Goal: Navigation & Orientation: Understand site structure

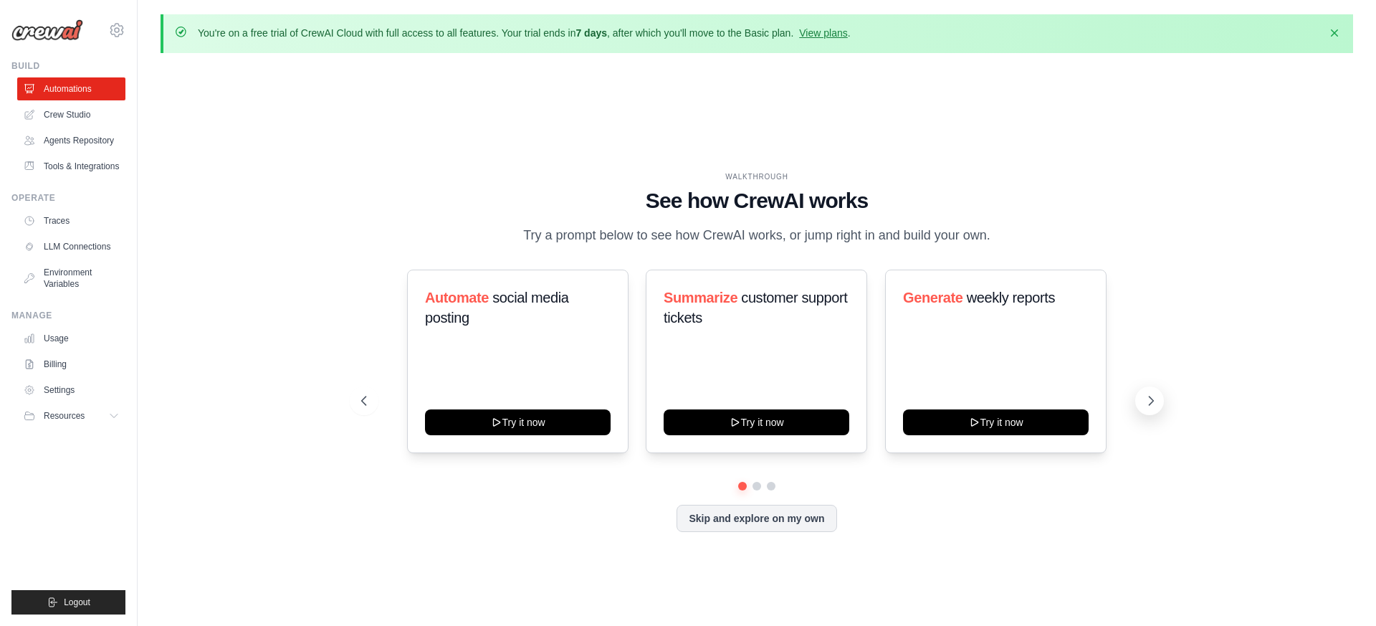
click at [1149, 401] on icon at bounding box center [1151, 401] width 14 height 14
click at [1153, 399] on icon at bounding box center [1152, 400] width 4 height 9
click at [365, 404] on icon at bounding box center [363, 401] width 14 height 14
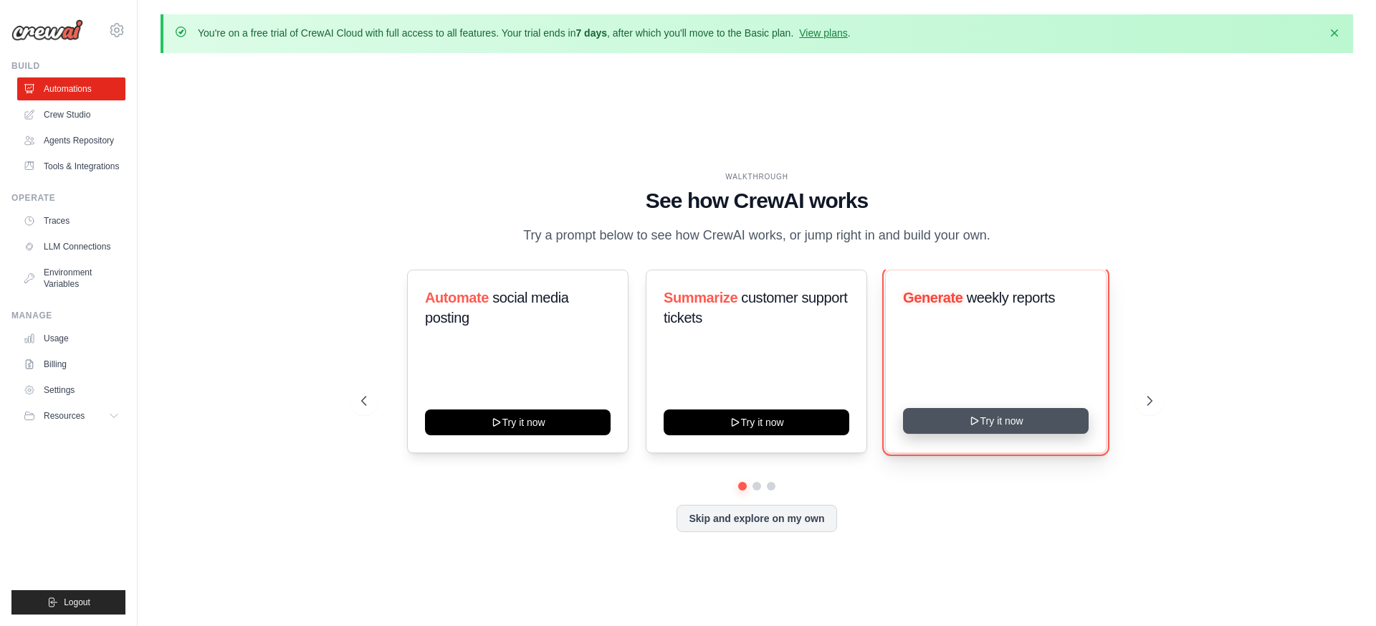
click at [973, 420] on icon at bounding box center [974, 420] width 11 height 11
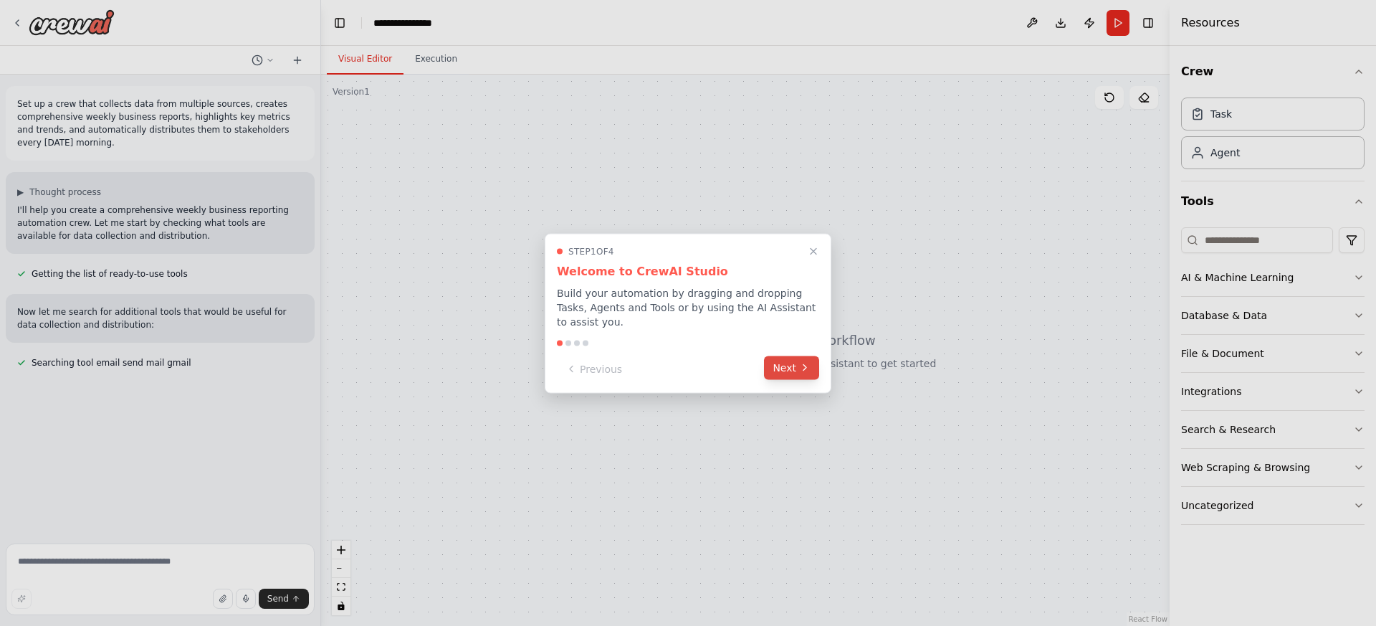
click at [783, 372] on button "Next" at bounding box center [791, 368] width 55 height 24
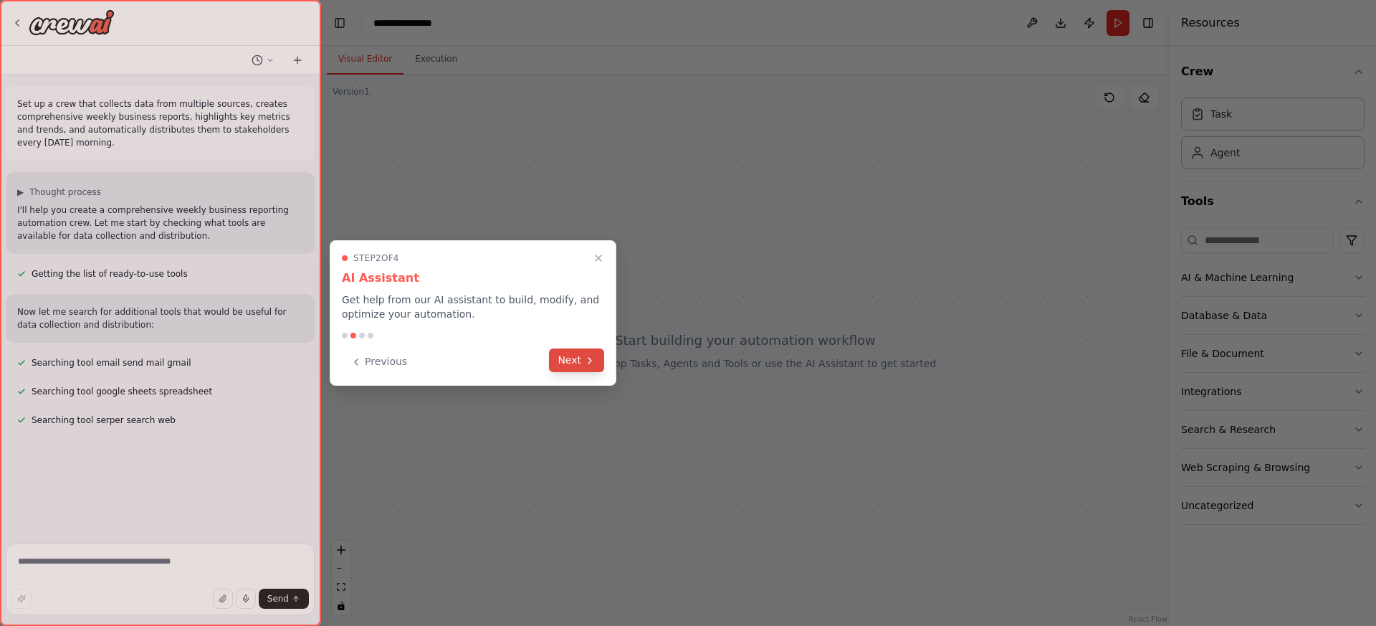
click at [571, 362] on button "Next" at bounding box center [576, 360] width 55 height 24
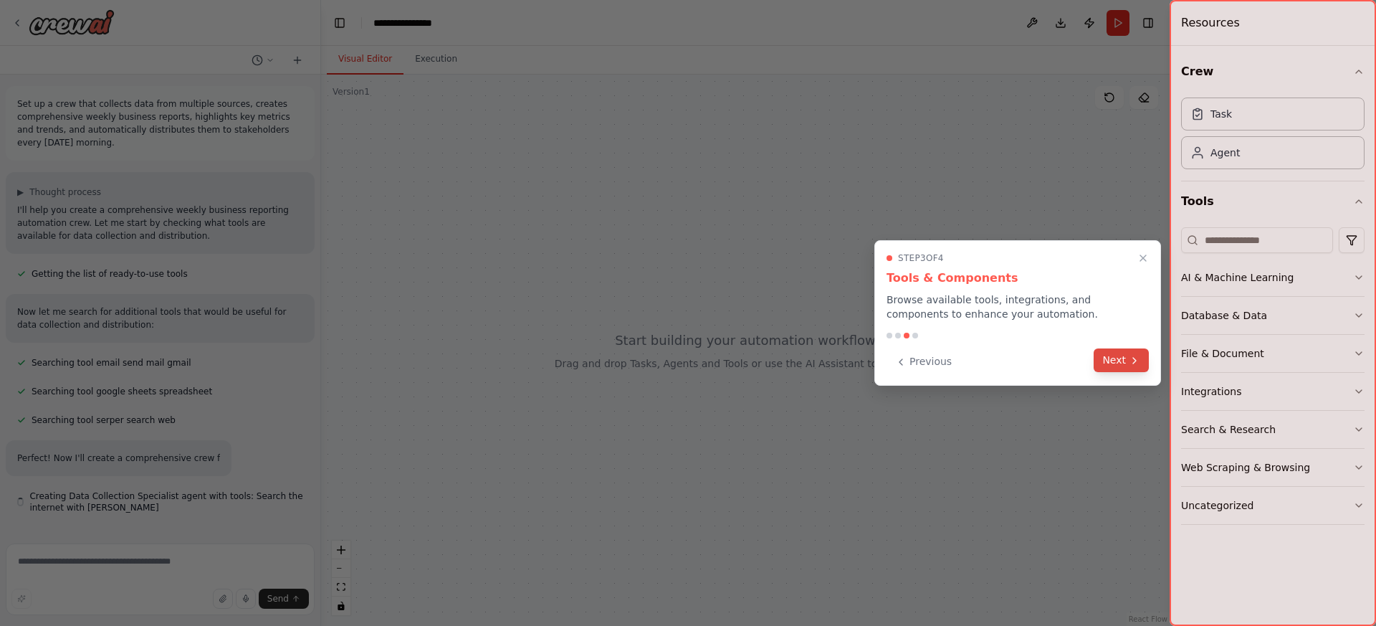
click at [1117, 354] on button "Next" at bounding box center [1121, 360] width 55 height 24
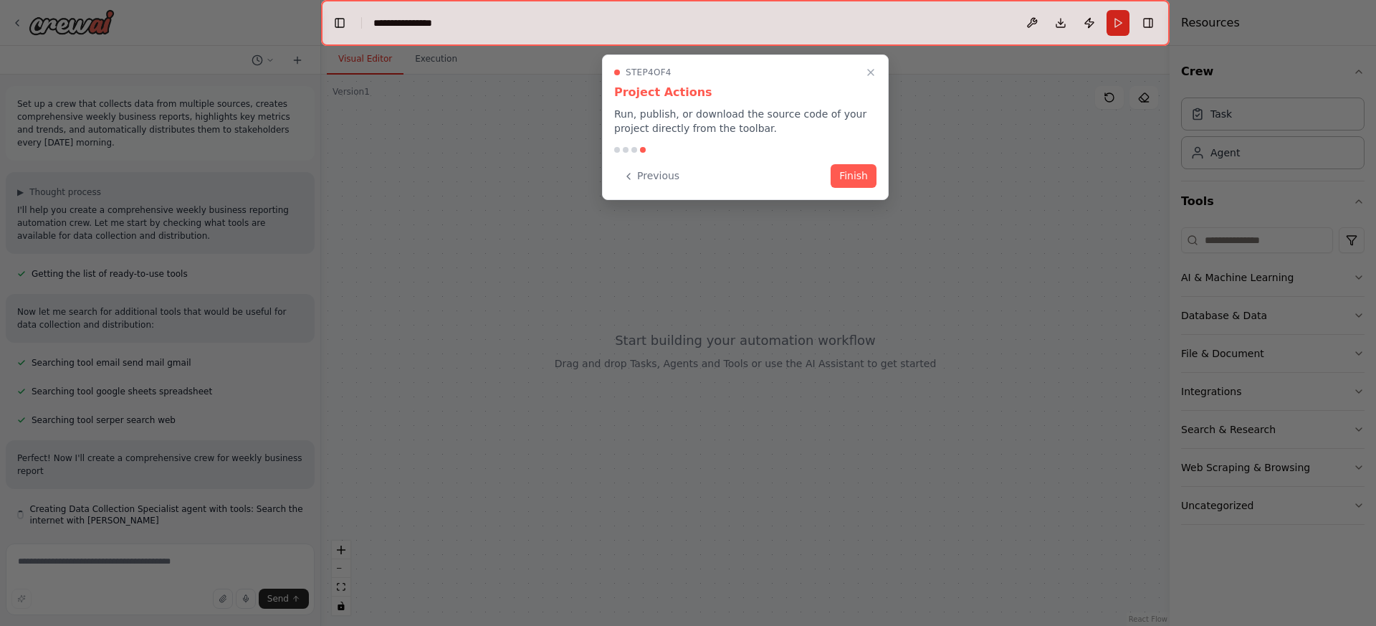
scroll to position [2, 0]
click at [848, 173] on button "Finish" at bounding box center [854, 175] width 46 height 24
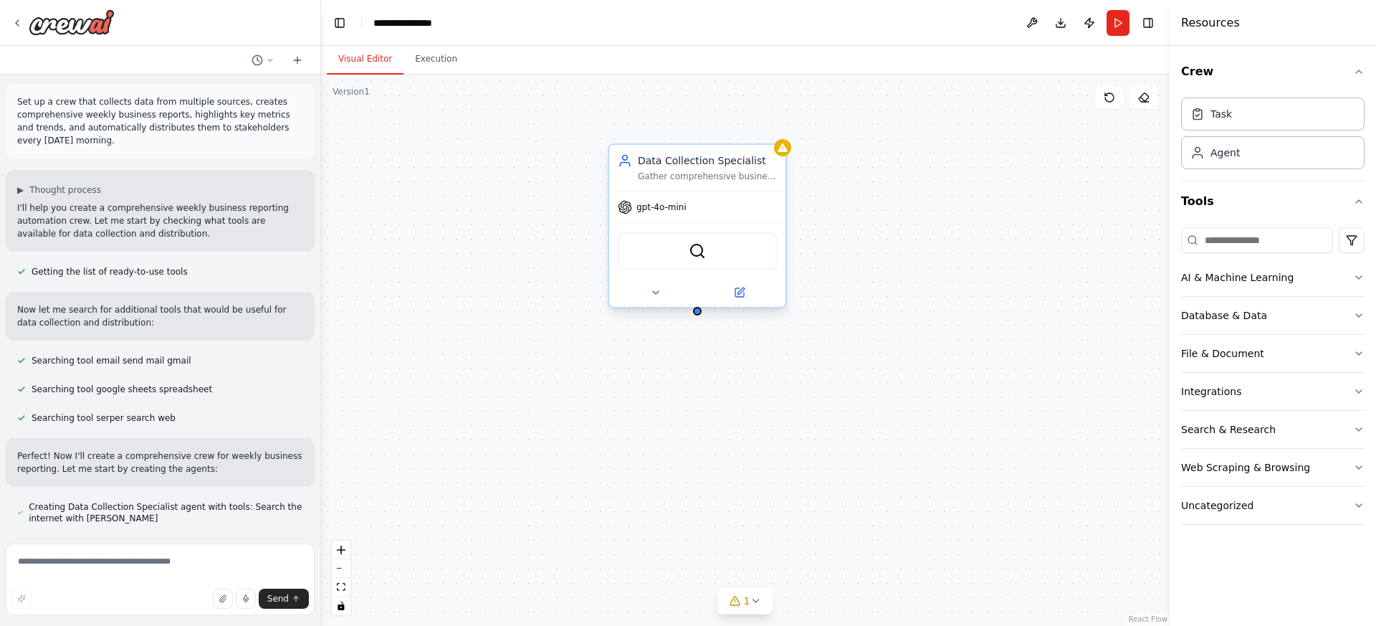
scroll to position [31, 0]
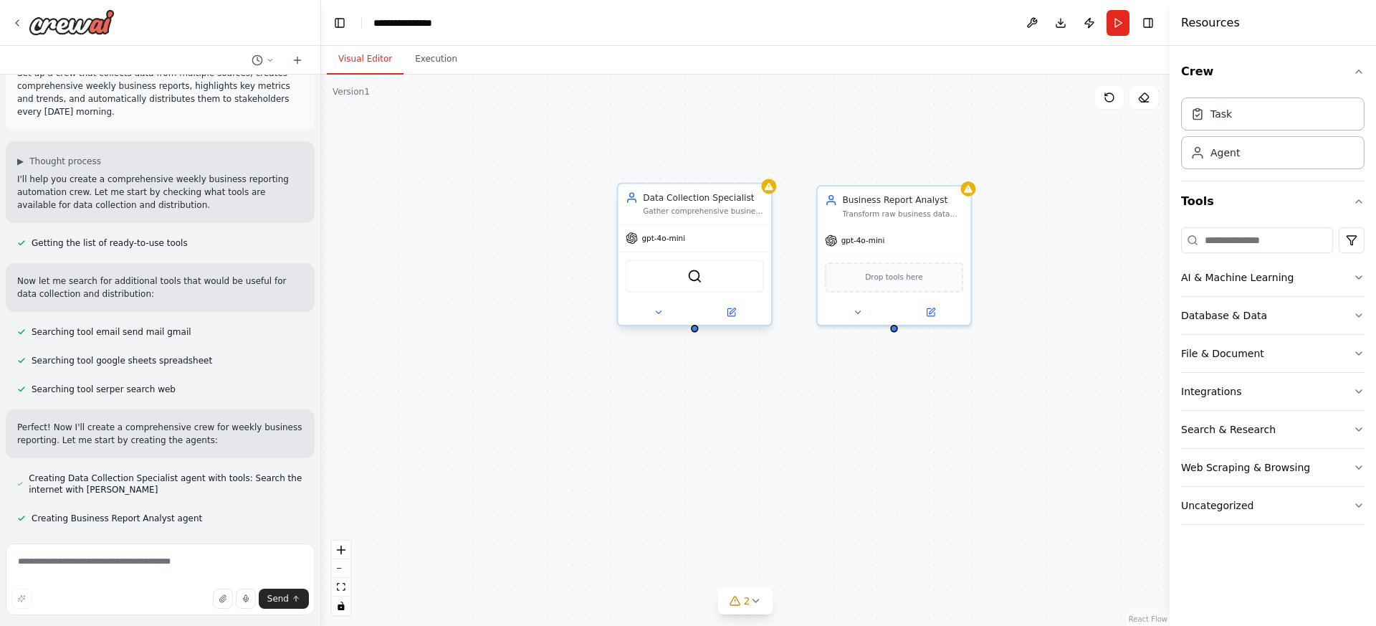
click at [751, 216] on div "Gather comprehensive business data from multiple sources including web research…" at bounding box center [703, 211] width 121 height 10
click at [758, 210] on div "Gather comprehensive business data from multiple sources including web research…" at bounding box center [703, 211] width 121 height 10
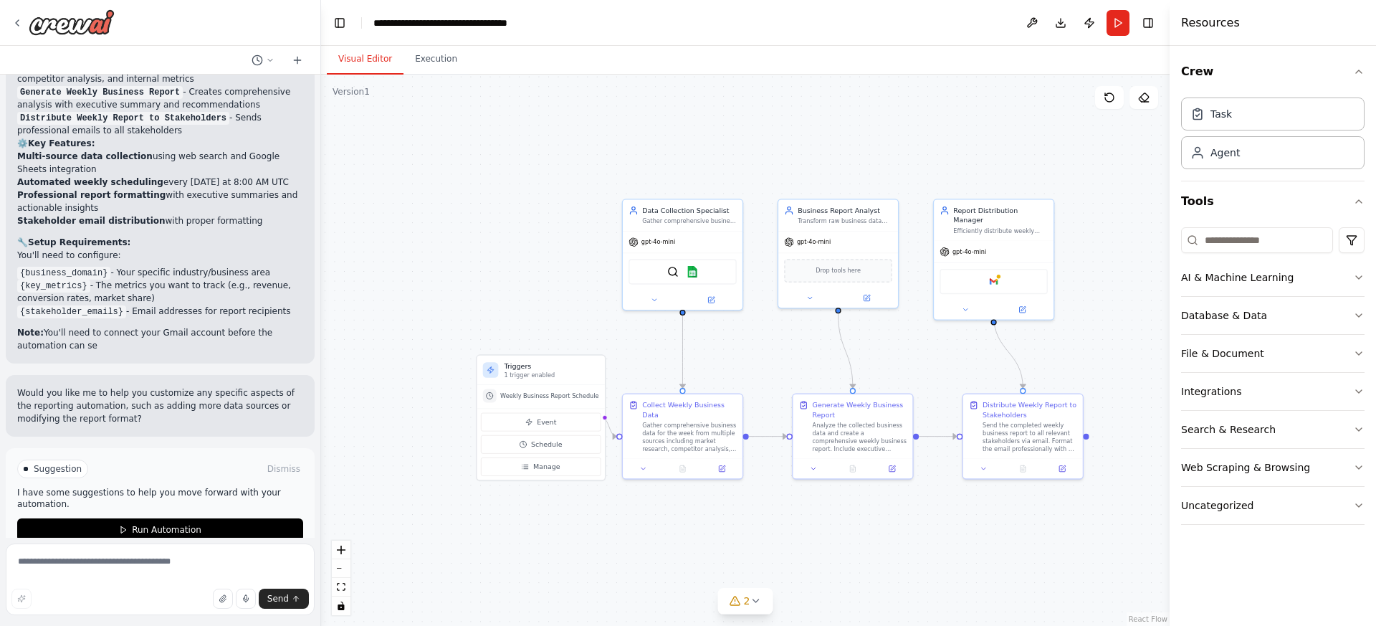
scroll to position [1379, 0]
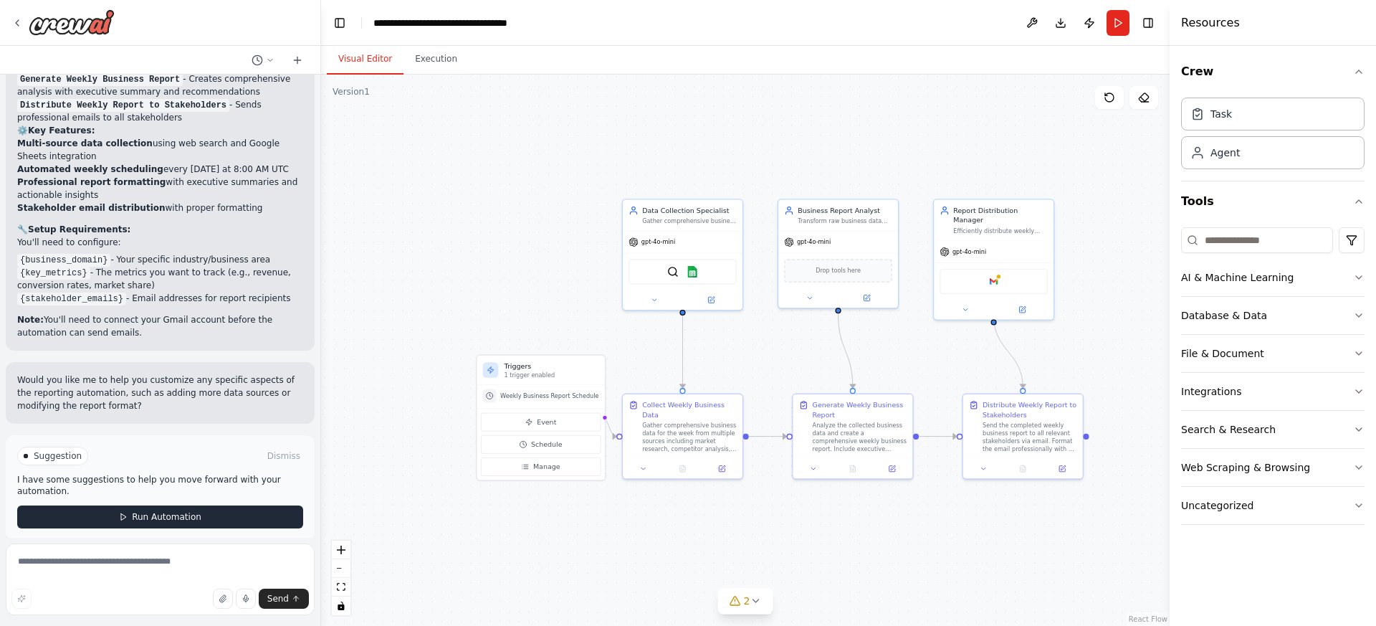
click at [181, 511] on span "Run Automation" at bounding box center [167, 516] width 70 height 11
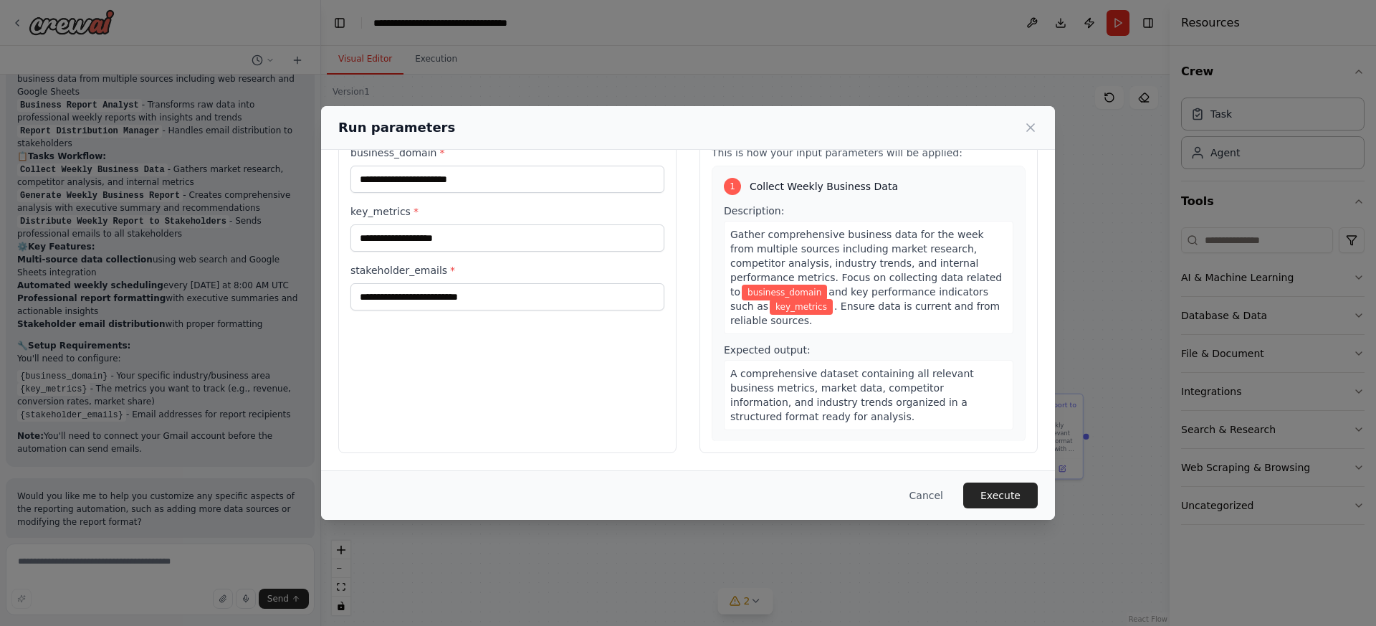
scroll to position [12, 0]
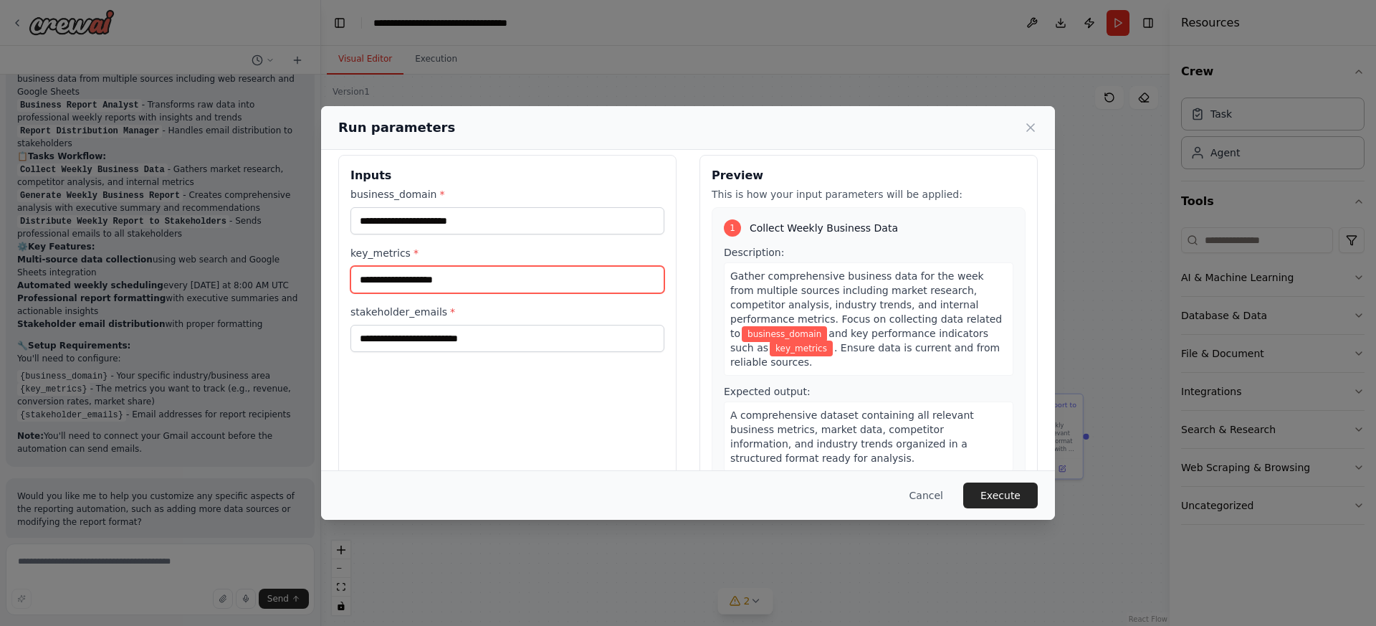
click at [536, 275] on input "key_metrics *" at bounding box center [508, 279] width 314 height 27
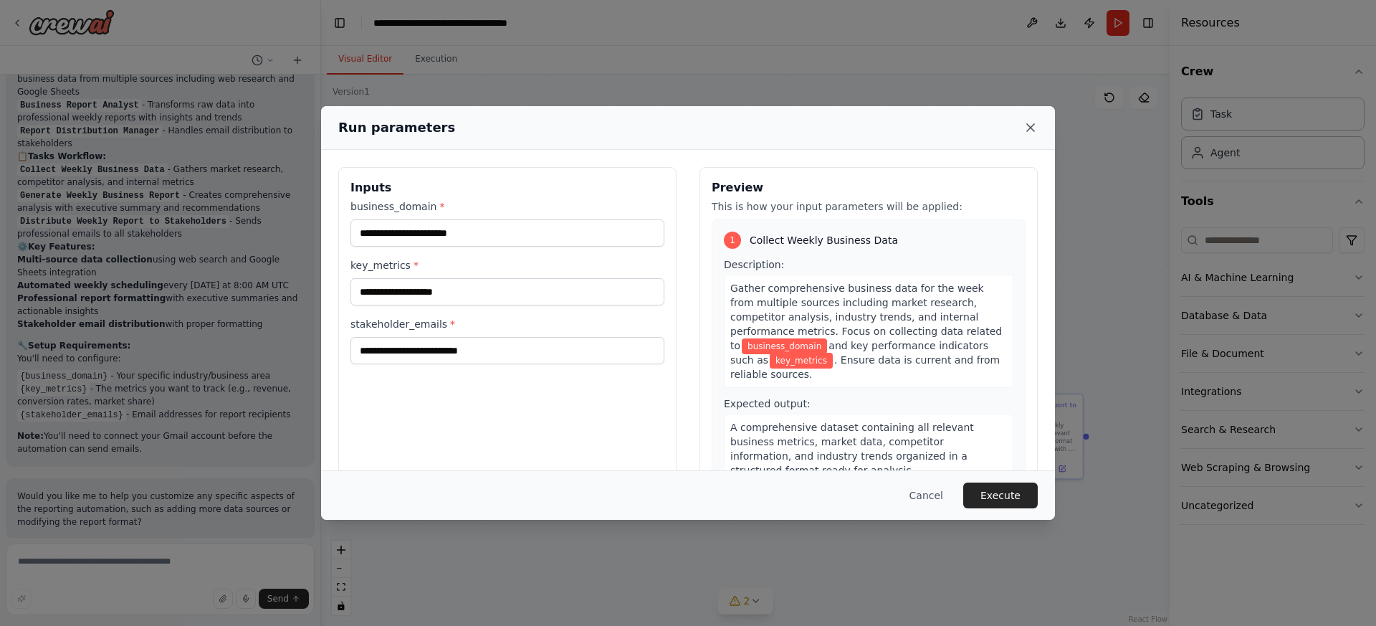
click at [1027, 128] on icon at bounding box center [1031, 127] width 14 height 14
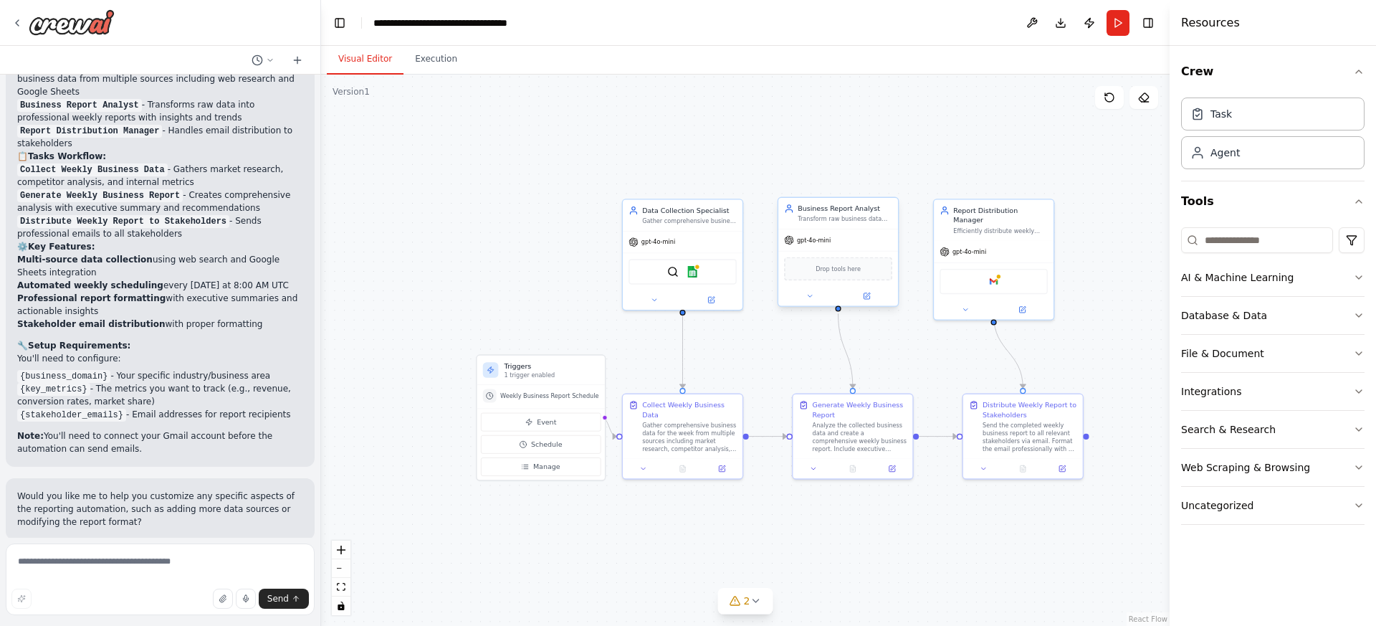
click at [846, 249] on div "gpt-4o-mini" at bounding box center [839, 240] width 120 height 22
click at [963, 260] on div "Google gmail" at bounding box center [994, 278] width 120 height 37
click at [837, 239] on div "gpt-4o-mini" at bounding box center [839, 240] width 120 height 22
click at [976, 248] on div "gpt-4o-mini" at bounding box center [994, 250] width 120 height 22
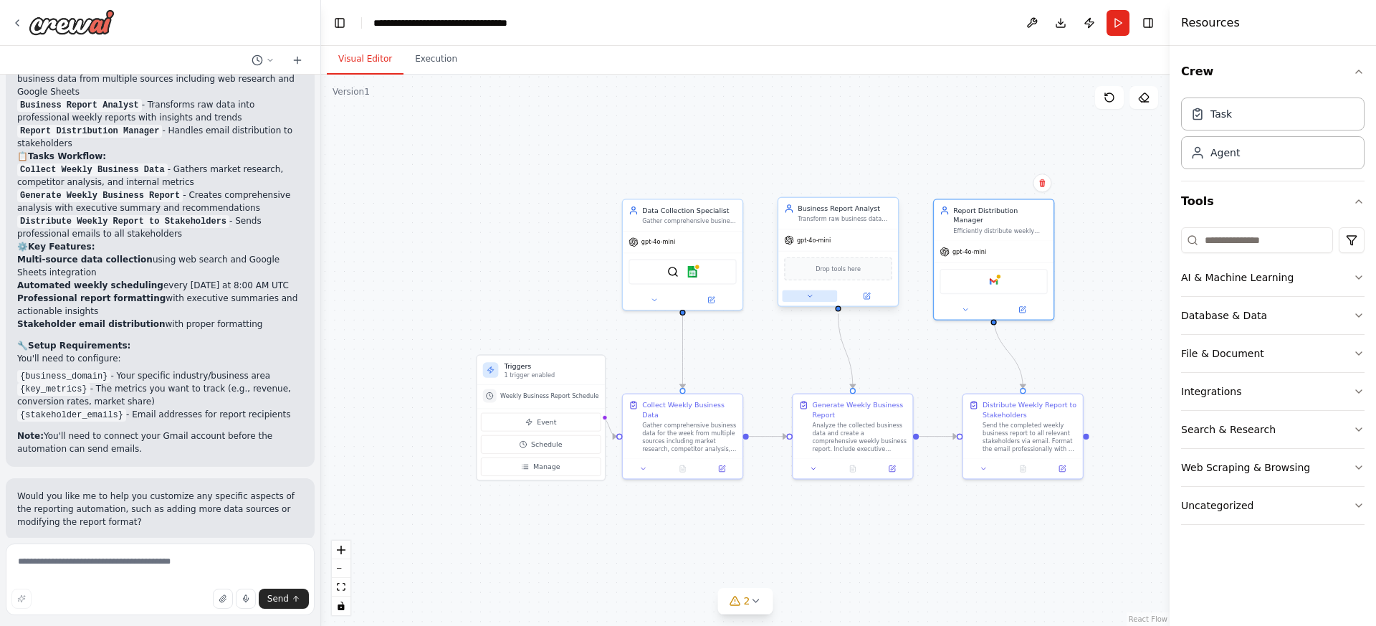
click at [803, 298] on button at bounding box center [810, 295] width 55 height 11
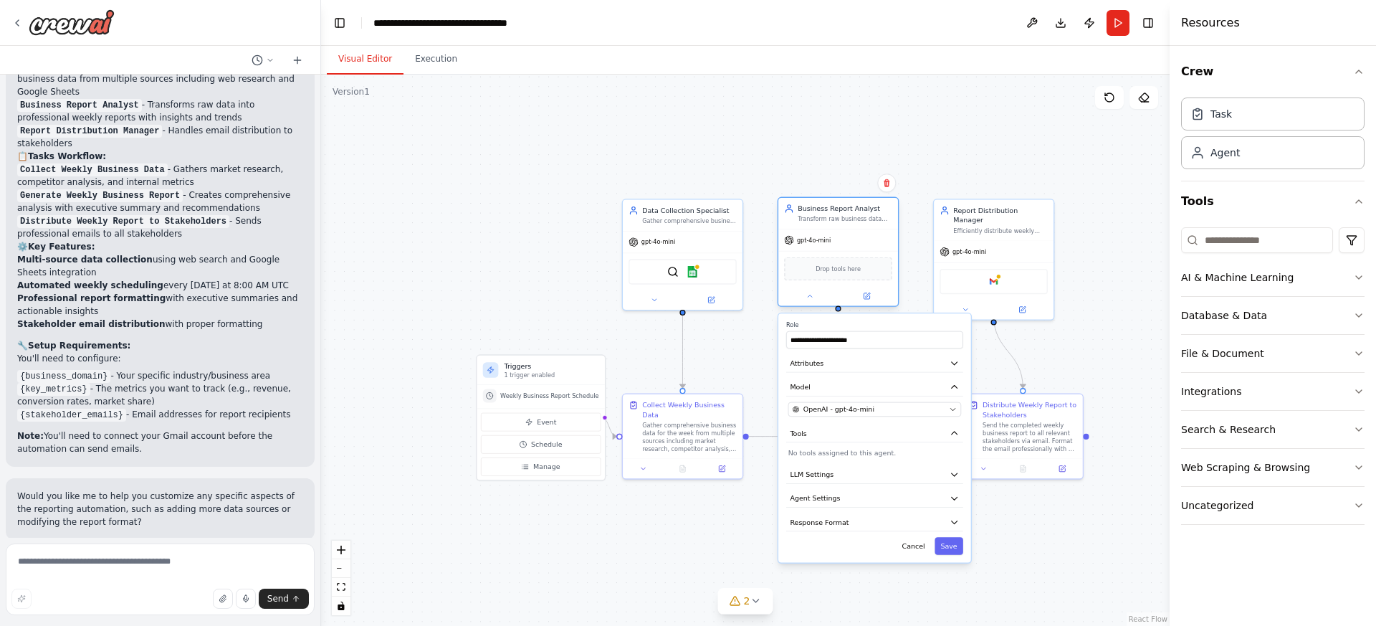
click at [809, 303] on div at bounding box center [839, 295] width 120 height 19
click at [817, 293] on button at bounding box center [810, 295] width 55 height 11
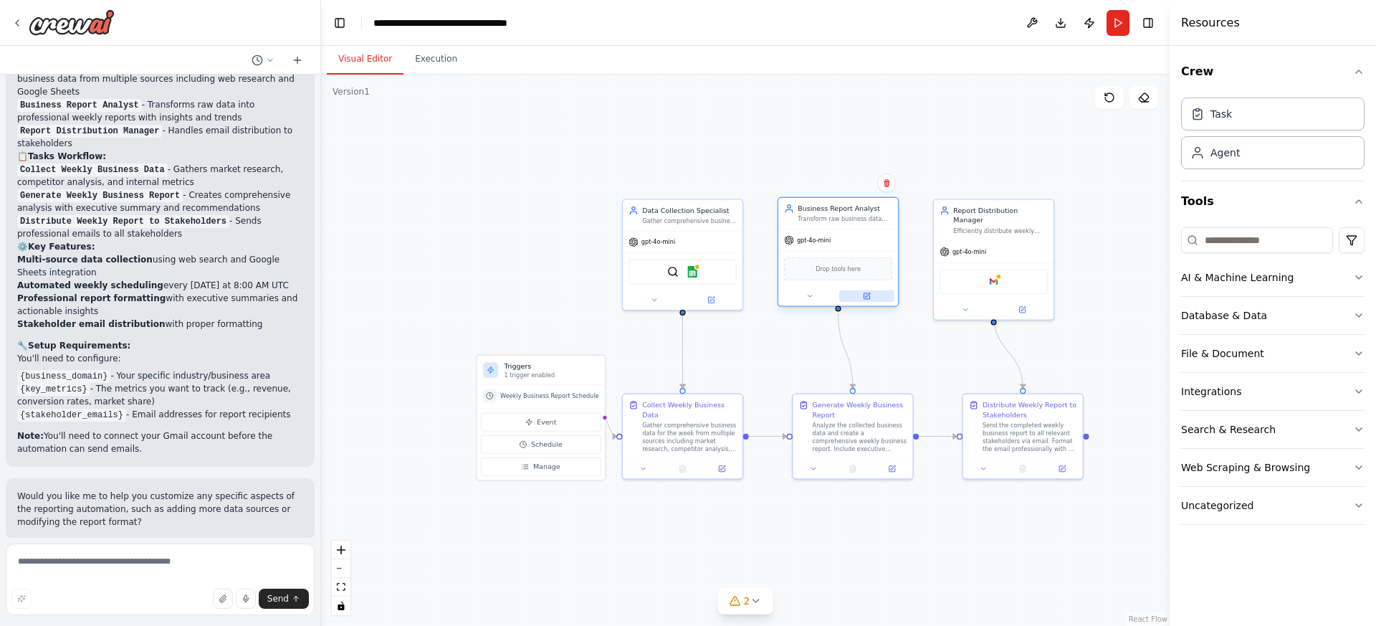
click at [870, 295] on icon at bounding box center [867, 296] width 6 height 6
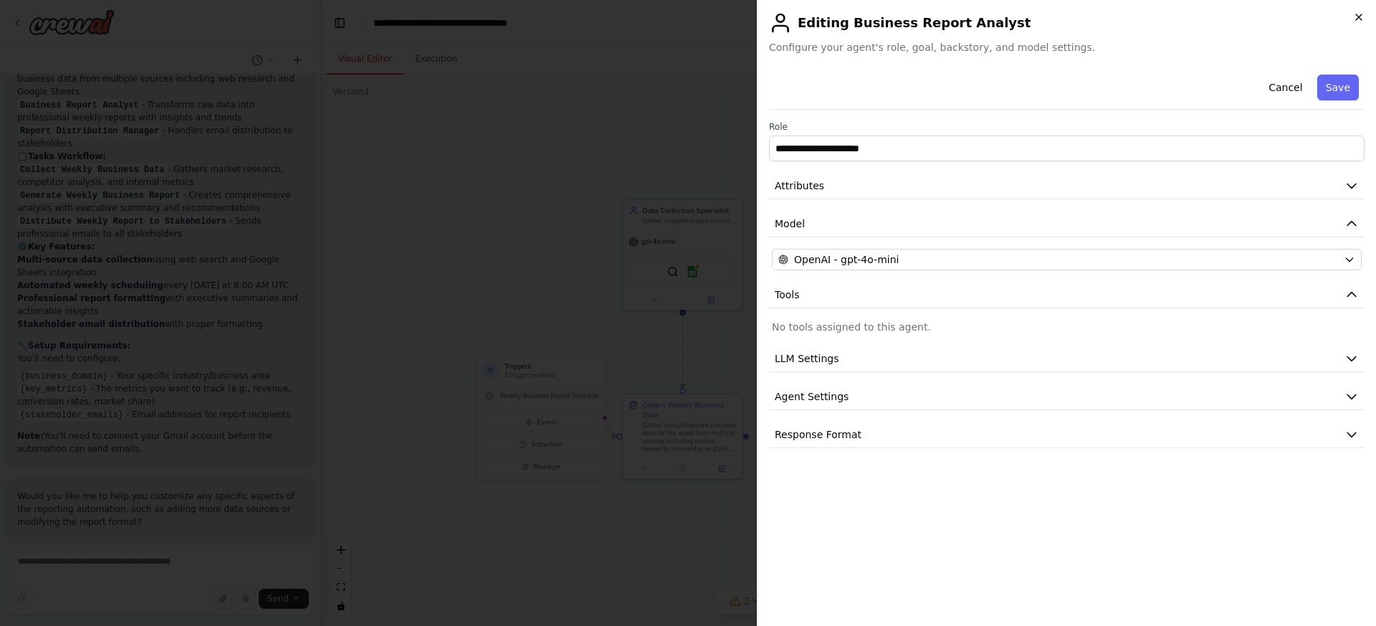
click at [1358, 13] on icon "button" at bounding box center [1358, 16] width 11 height 11
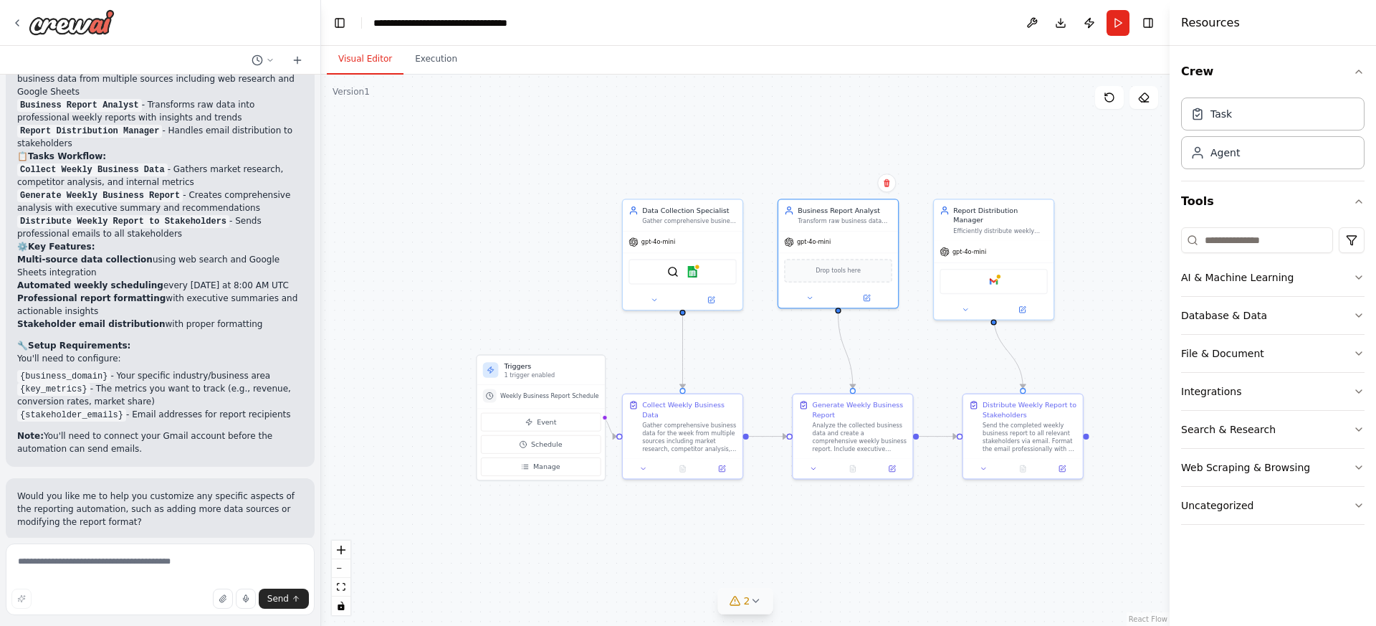
click at [753, 599] on icon at bounding box center [756, 600] width 6 height 3
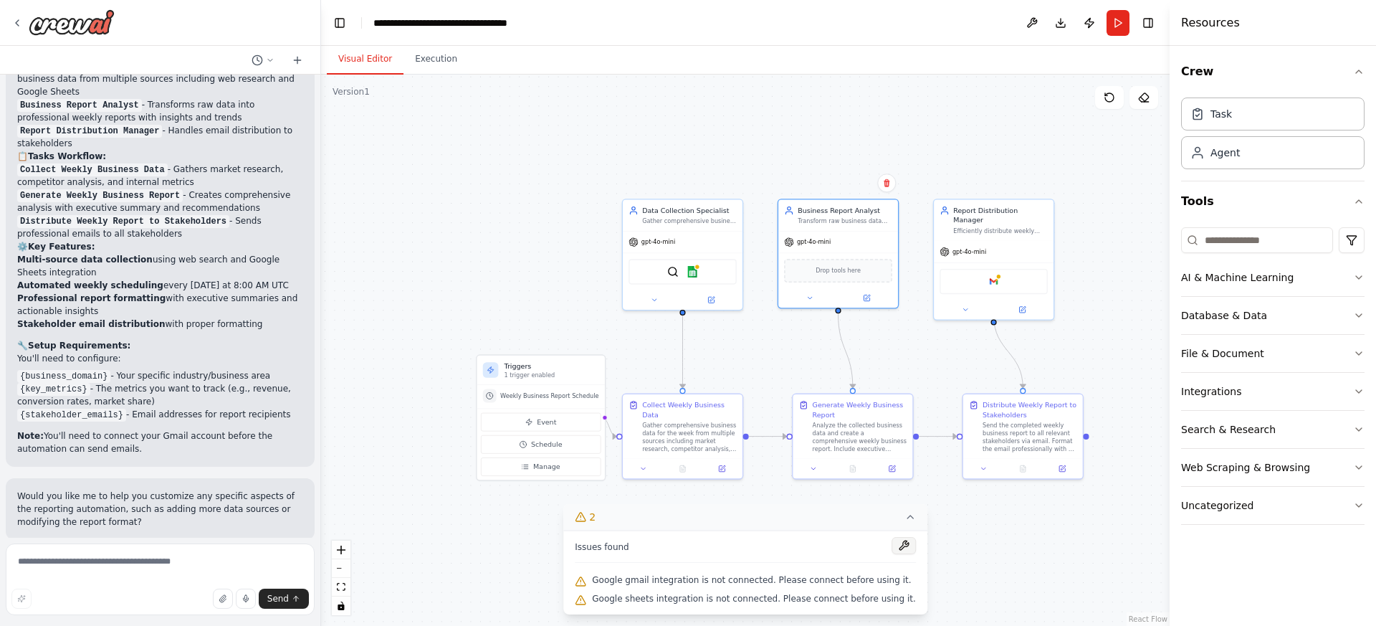
click at [895, 541] on button at bounding box center [904, 545] width 24 height 17
click at [905, 515] on icon at bounding box center [910, 516] width 11 height 11
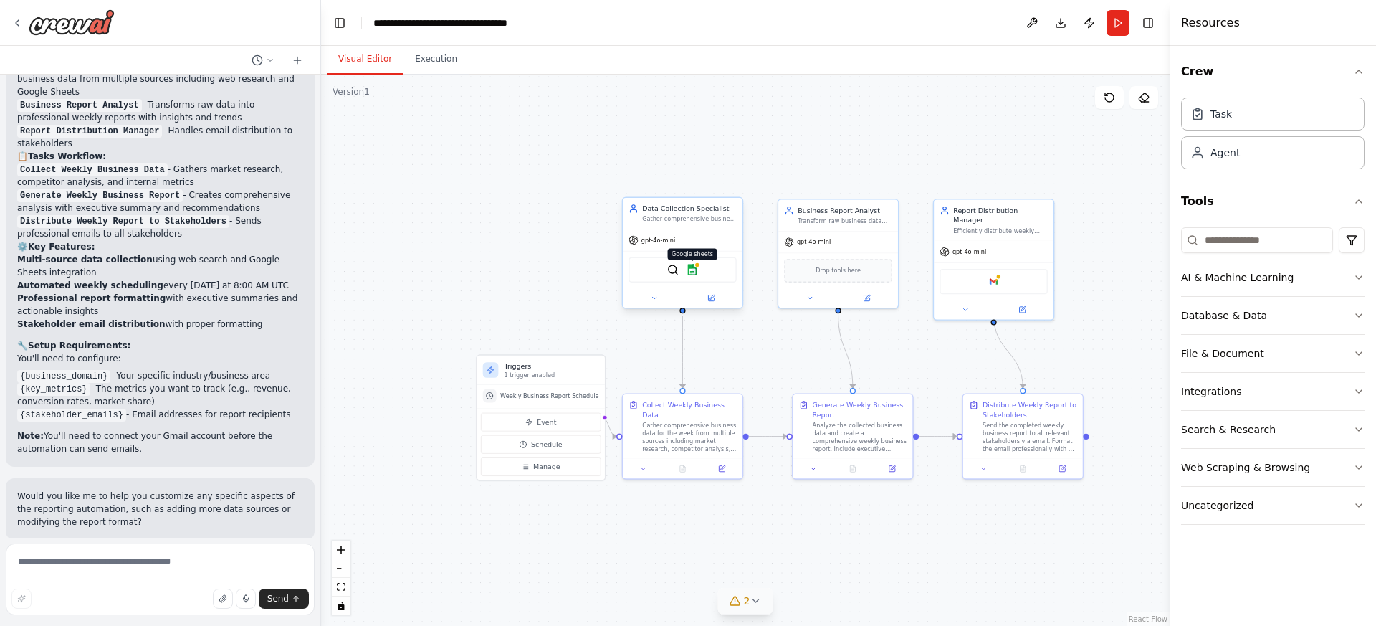
click at [692, 270] on img at bounding box center [692, 269] width 11 height 11
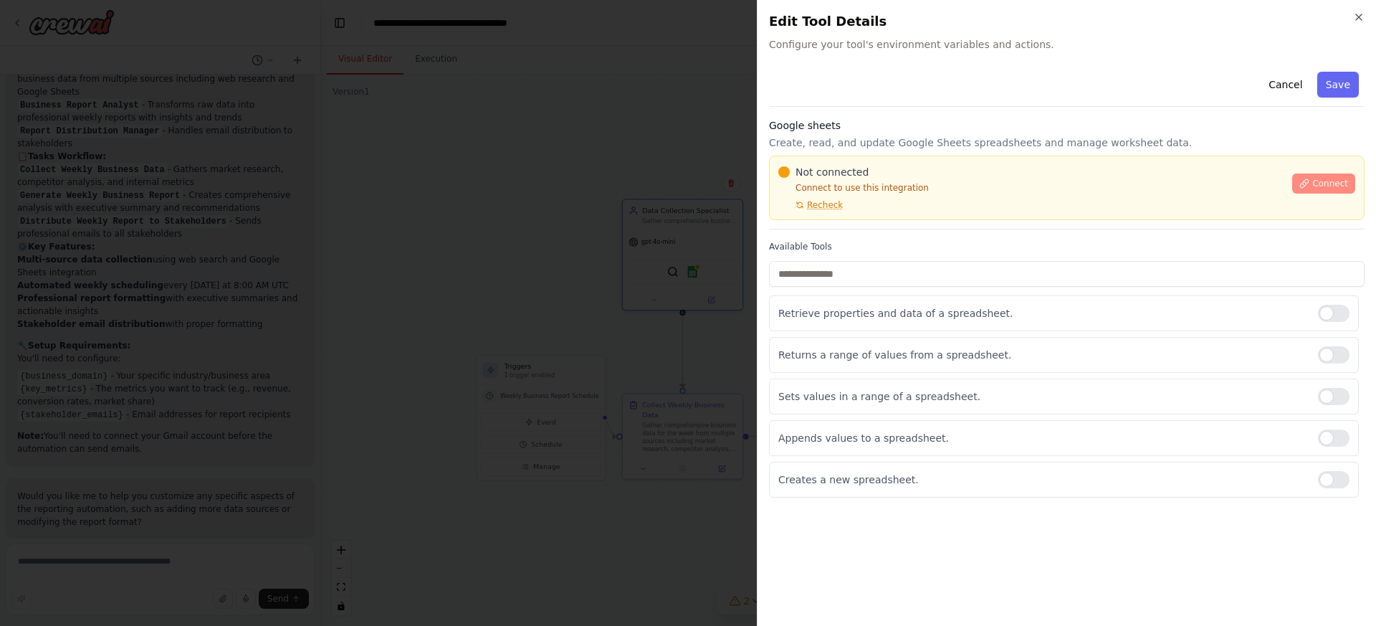
click at [1326, 185] on span "Connect" at bounding box center [1331, 183] width 36 height 11
click at [1288, 85] on button "Cancel" at bounding box center [1285, 85] width 51 height 26
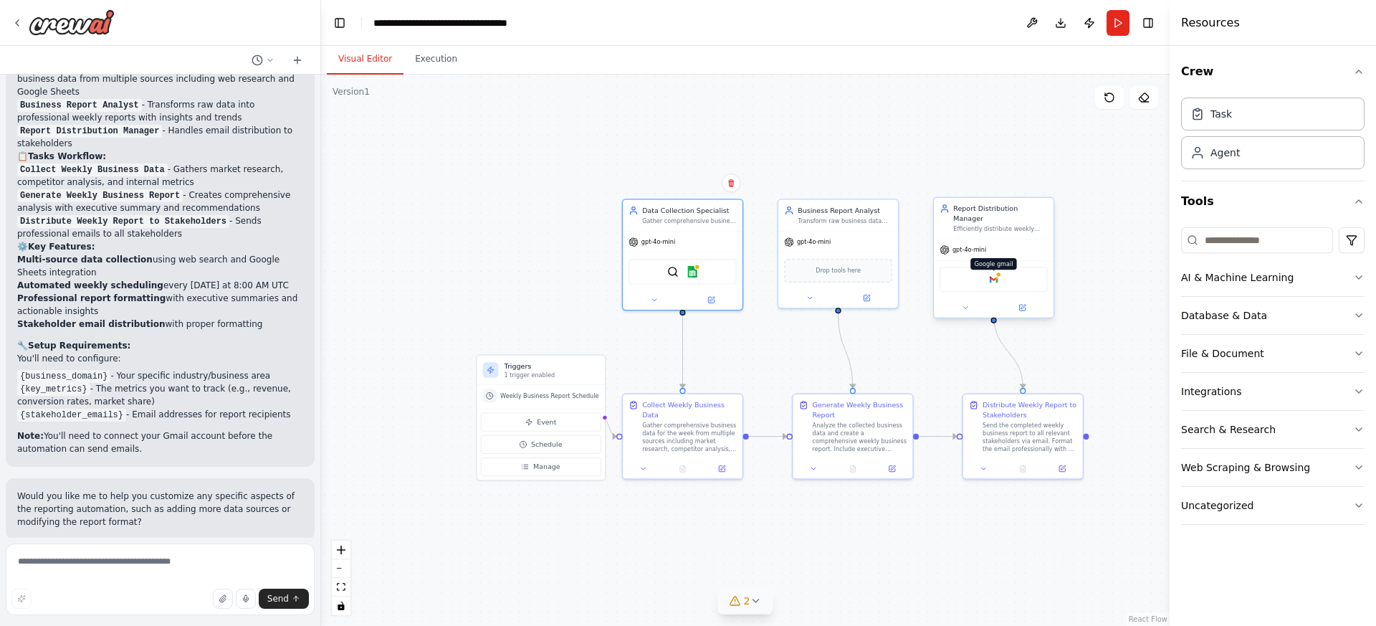
click at [999, 274] on img at bounding box center [993, 279] width 11 height 11
click at [682, 425] on div "Gather comprehensive business data for the week from multiple sources including…" at bounding box center [689, 434] width 95 height 31
click at [725, 470] on button at bounding box center [722, 466] width 34 height 11
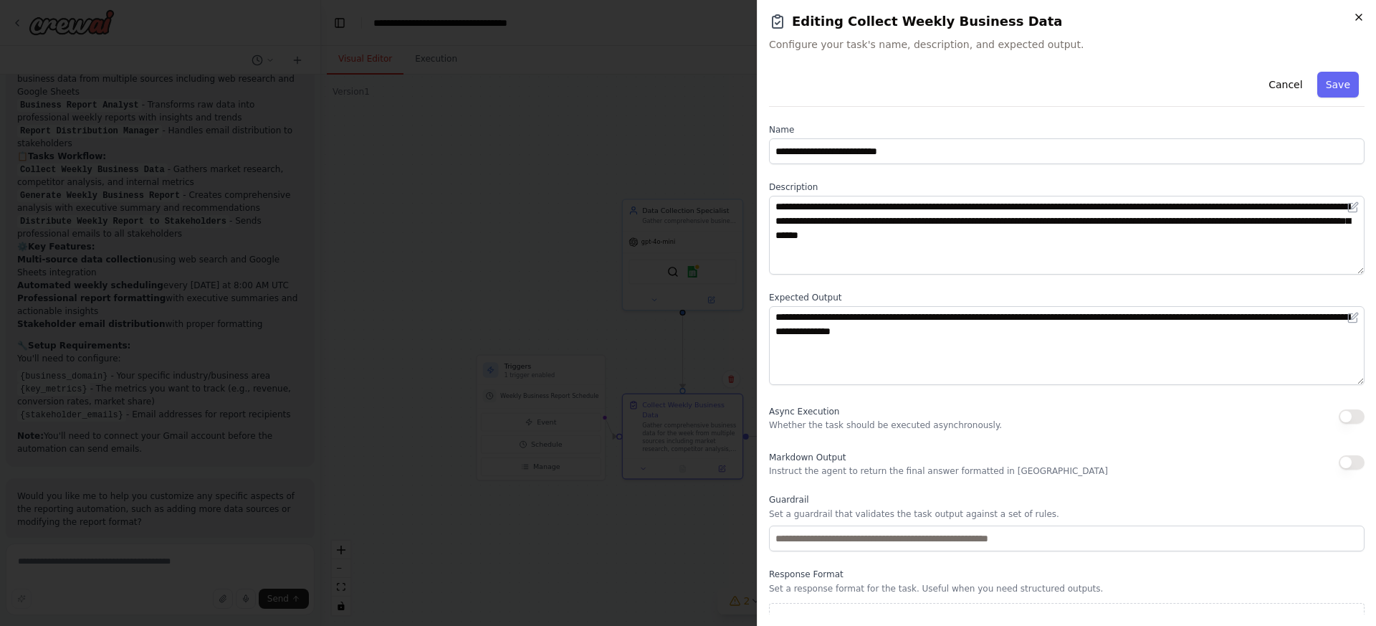
click at [1364, 19] on icon "button" at bounding box center [1358, 16] width 11 height 11
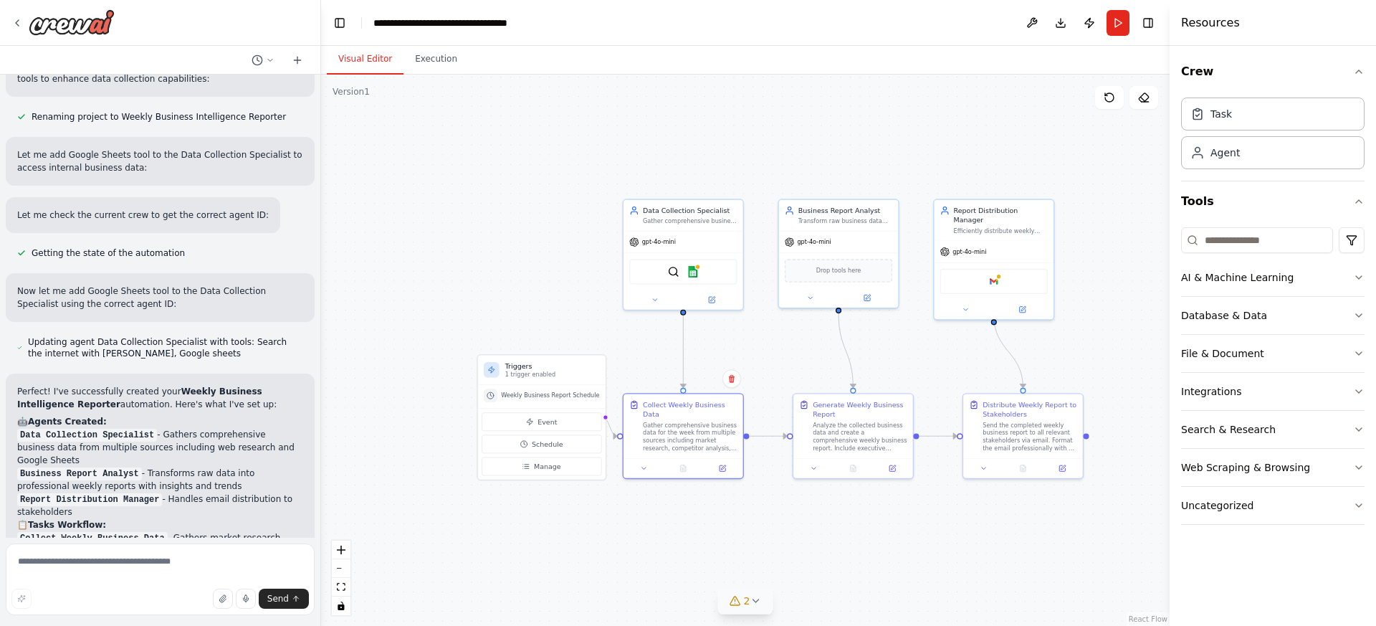
scroll to position [1262, 0]
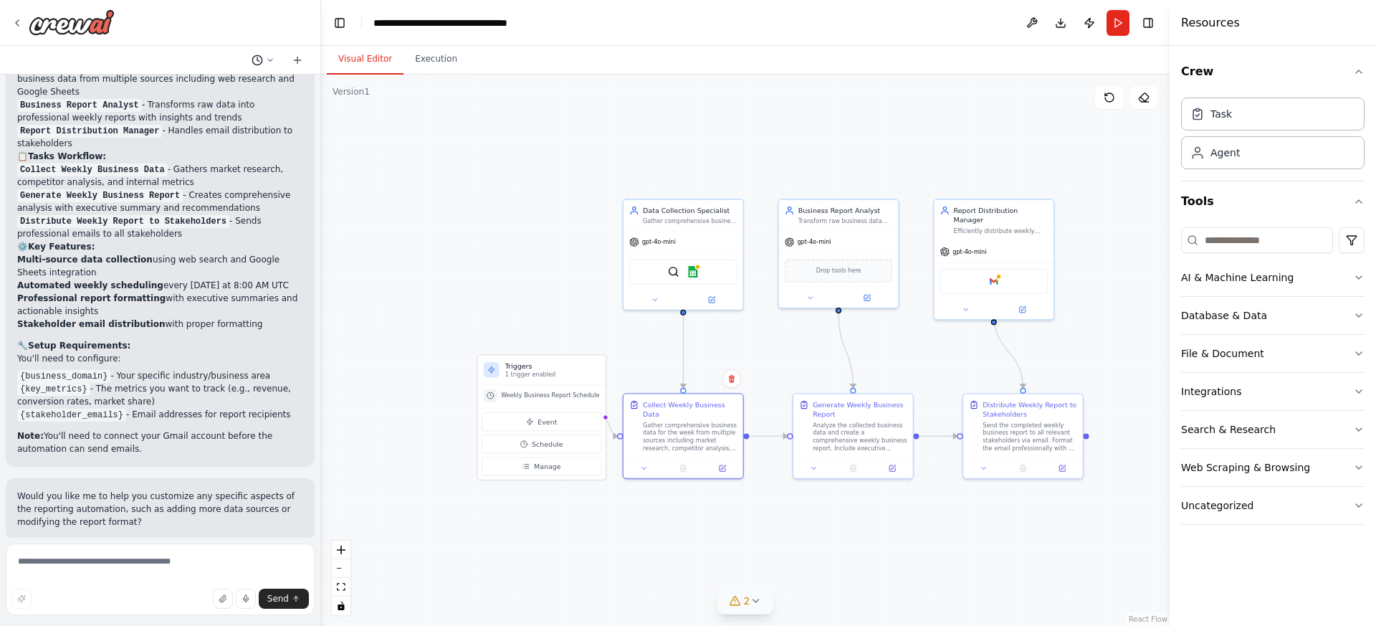
click at [270, 62] on icon at bounding box center [270, 60] width 9 height 9
click at [204, 60] on div at bounding box center [160, 313] width 321 height 626
click at [297, 57] on icon at bounding box center [297, 59] width 11 height 11
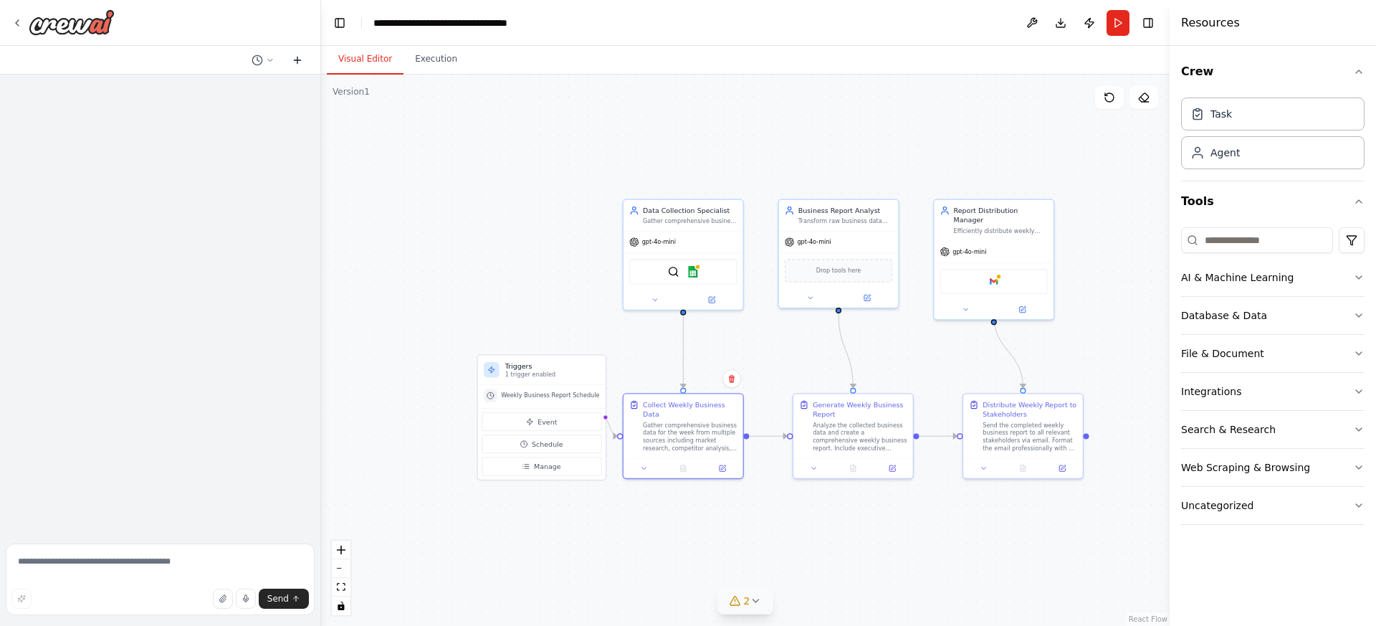
click at [296, 62] on icon at bounding box center [297, 59] width 11 height 11
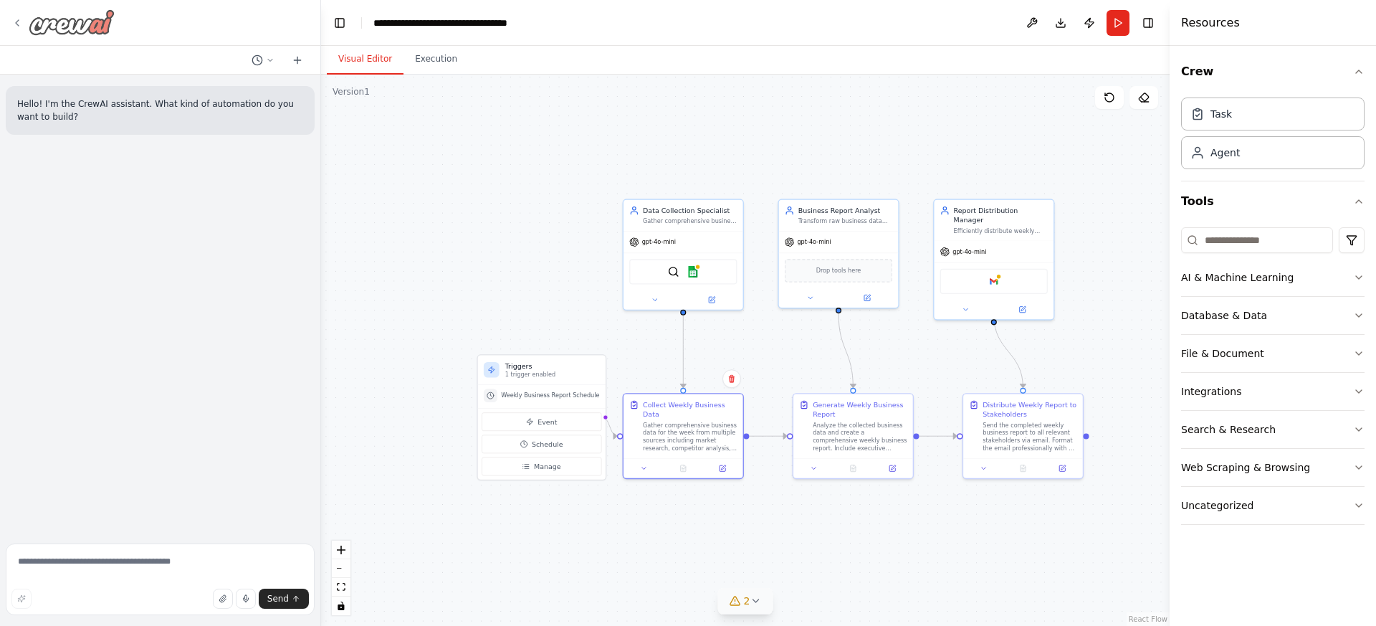
click at [14, 22] on icon at bounding box center [16, 22] width 11 height 11
click at [274, 62] on icon at bounding box center [270, 60] width 9 height 9
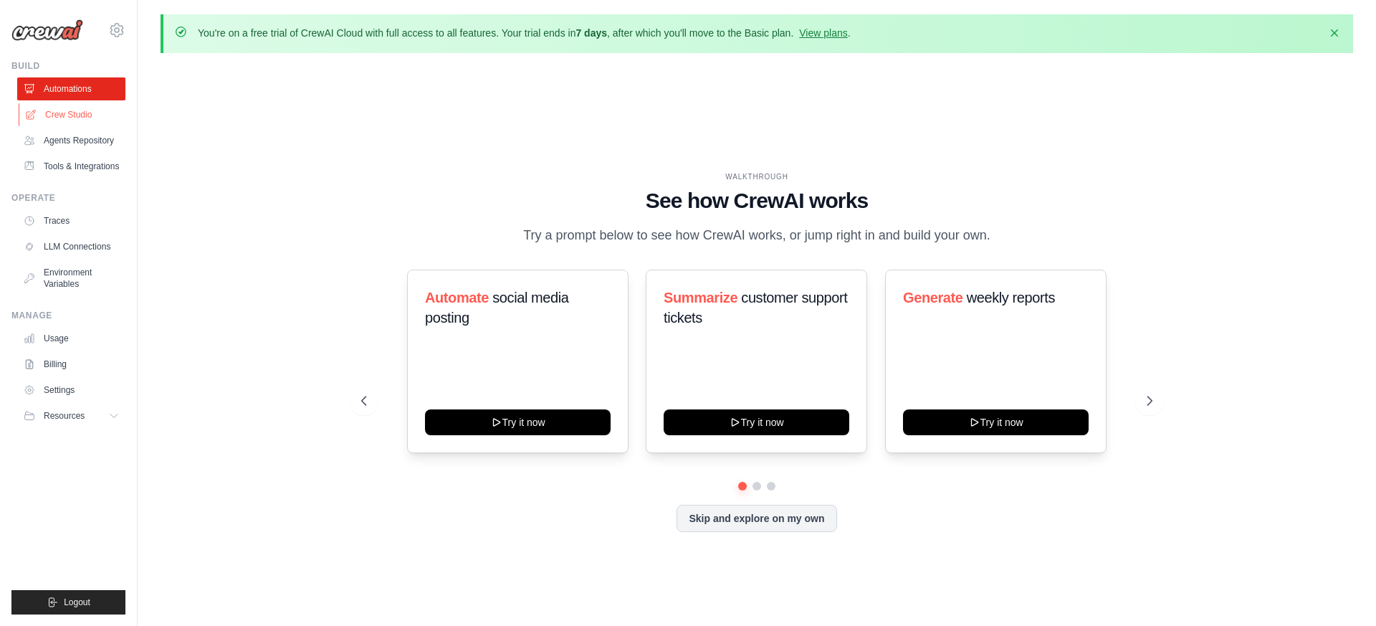
click at [82, 113] on link "Crew Studio" at bounding box center [73, 114] width 108 height 23
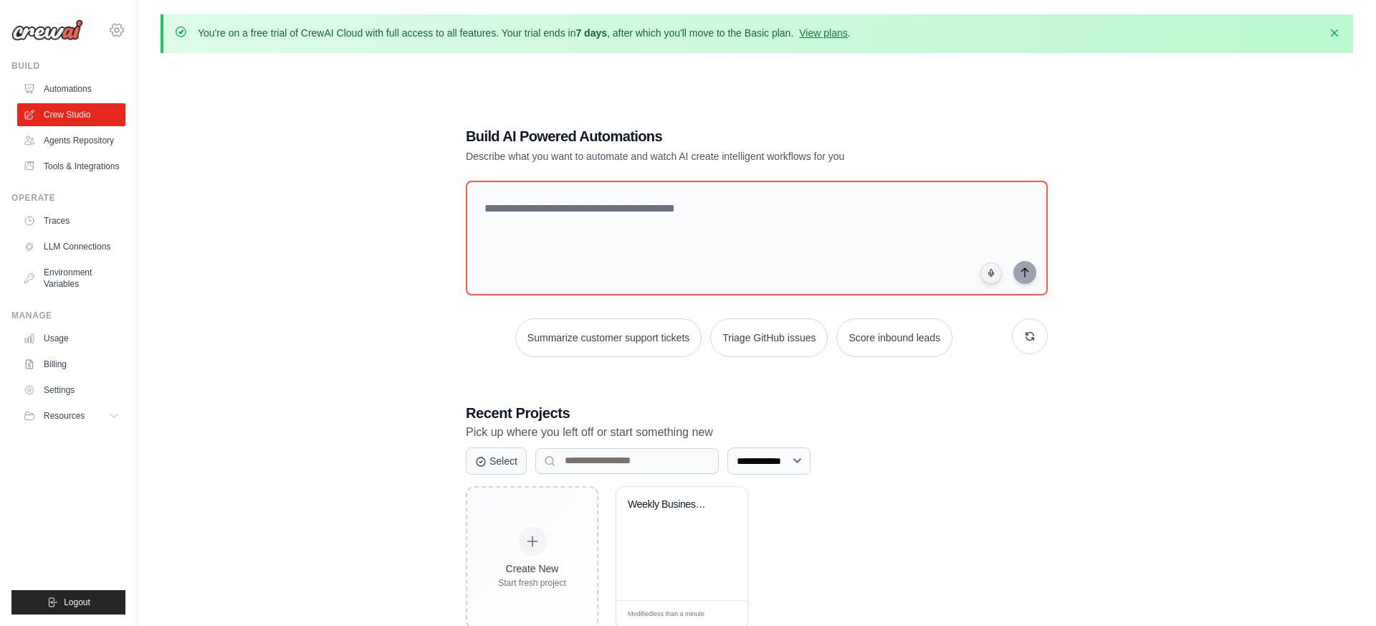
click at [118, 29] on icon at bounding box center [116, 30] width 17 height 17
click at [288, 209] on div "**********" at bounding box center [757, 378] width 1193 height 626
click at [67, 341] on link "Usage" at bounding box center [73, 338] width 108 height 23
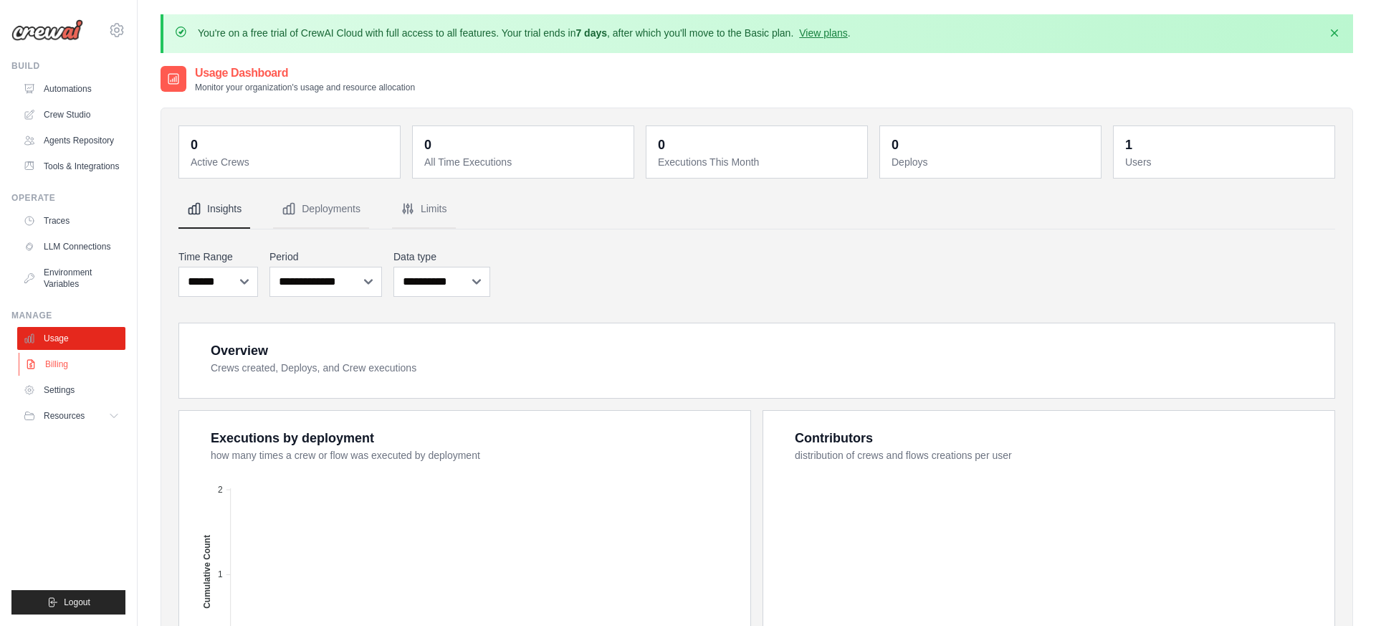
click at [68, 360] on link "Billing" at bounding box center [73, 364] width 108 height 23
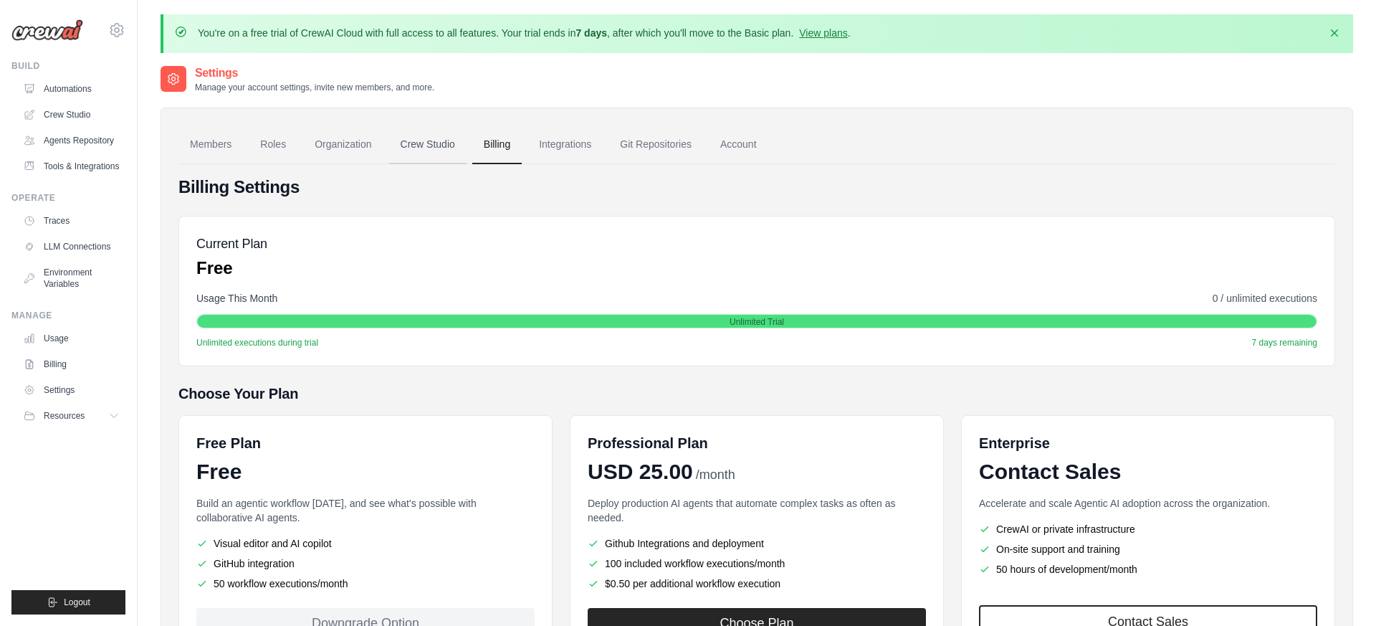
click at [429, 146] on link "Crew Studio" at bounding box center [427, 144] width 77 height 39
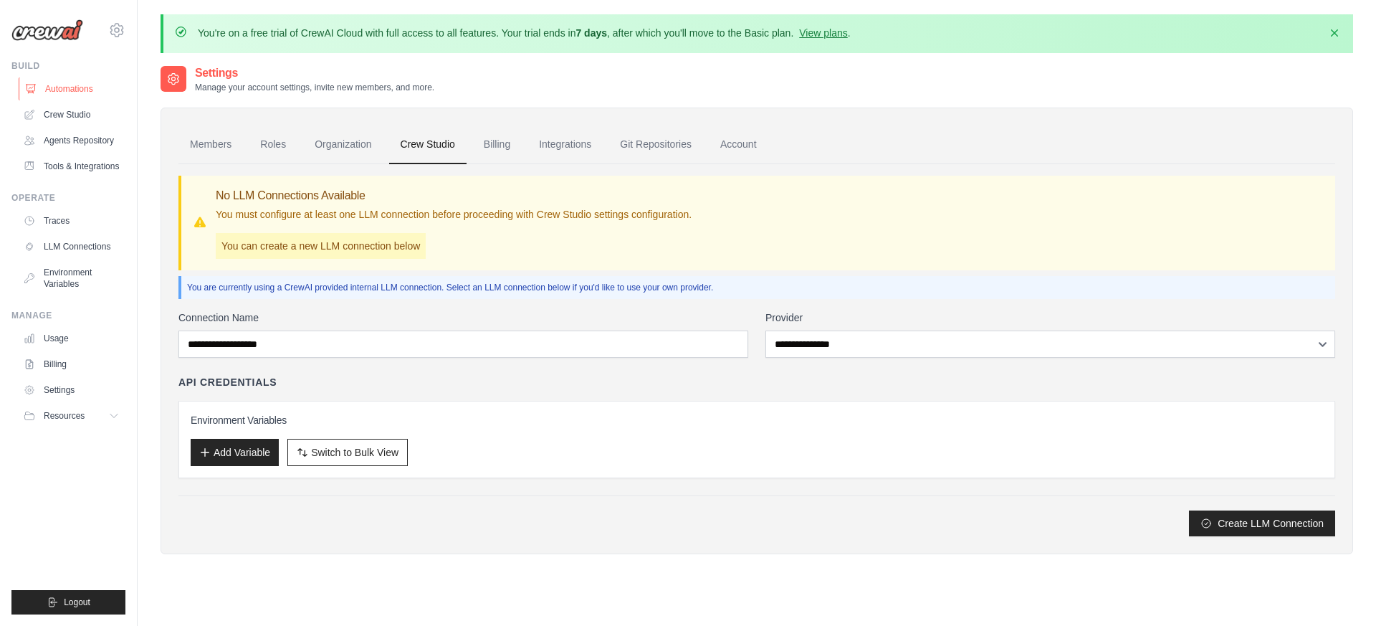
click at [77, 90] on link "Automations" at bounding box center [73, 88] width 108 height 23
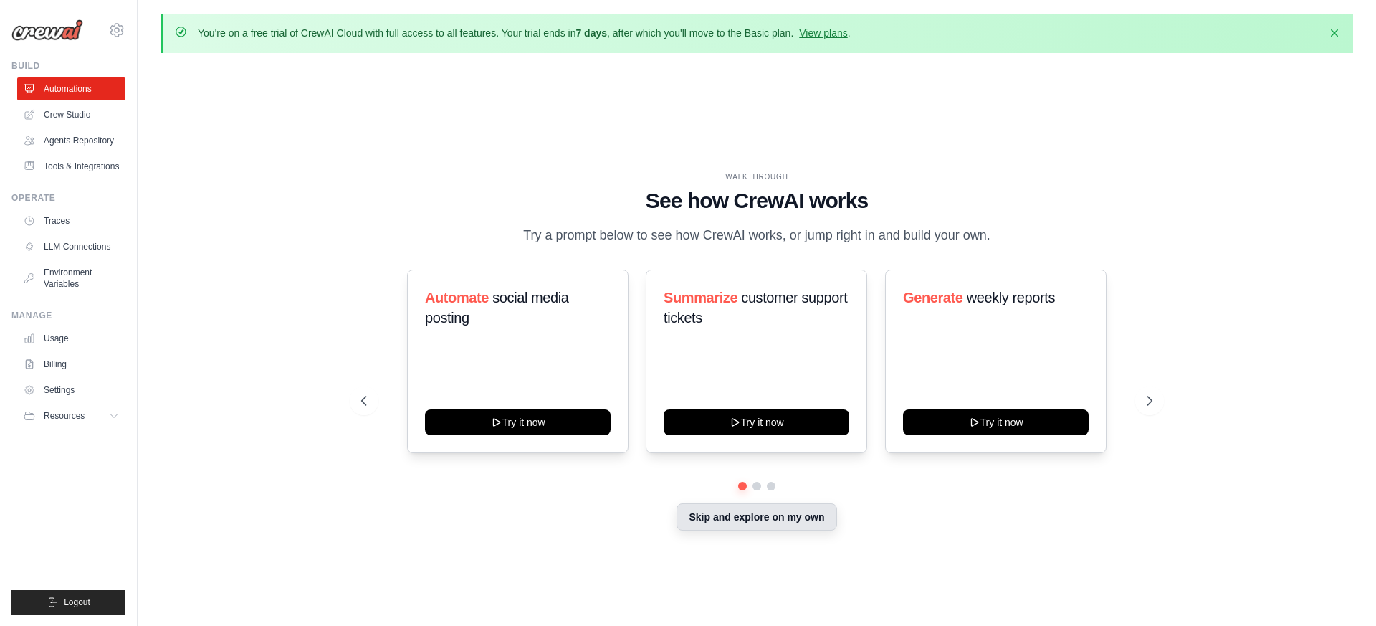
click at [757, 516] on button "Skip and explore on my own" at bounding box center [757, 516] width 160 height 27
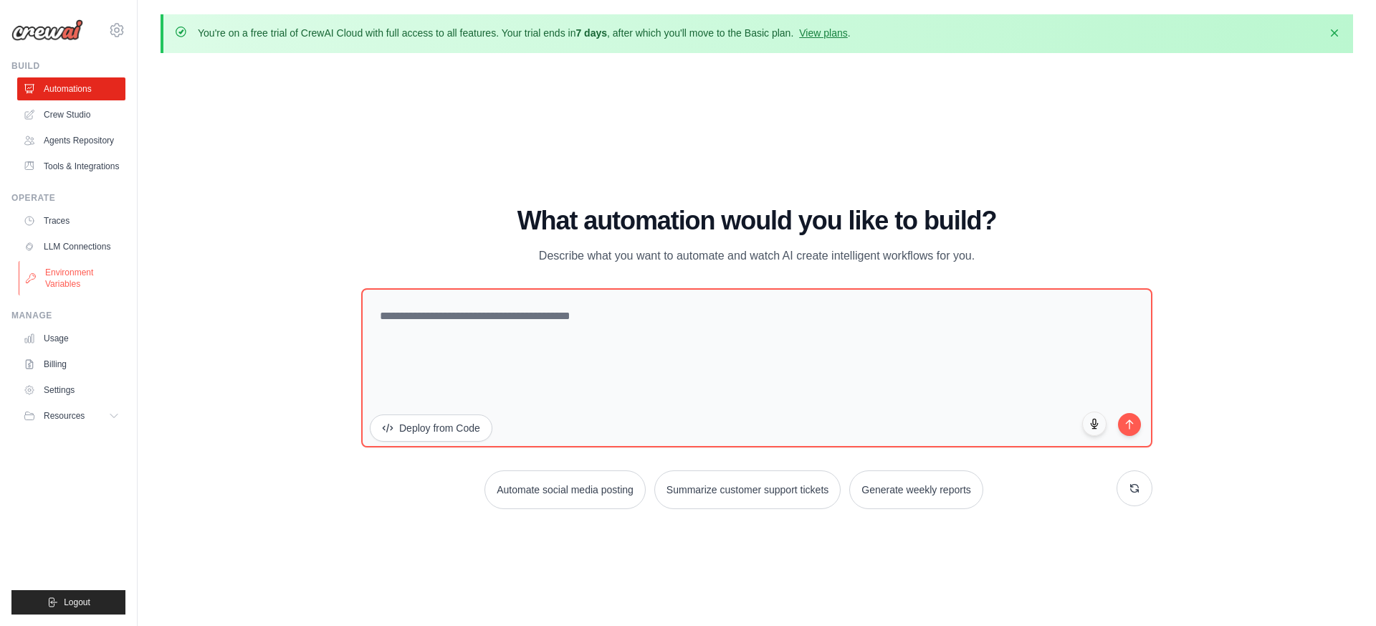
click at [79, 271] on link "Environment Variables" at bounding box center [73, 278] width 108 height 34
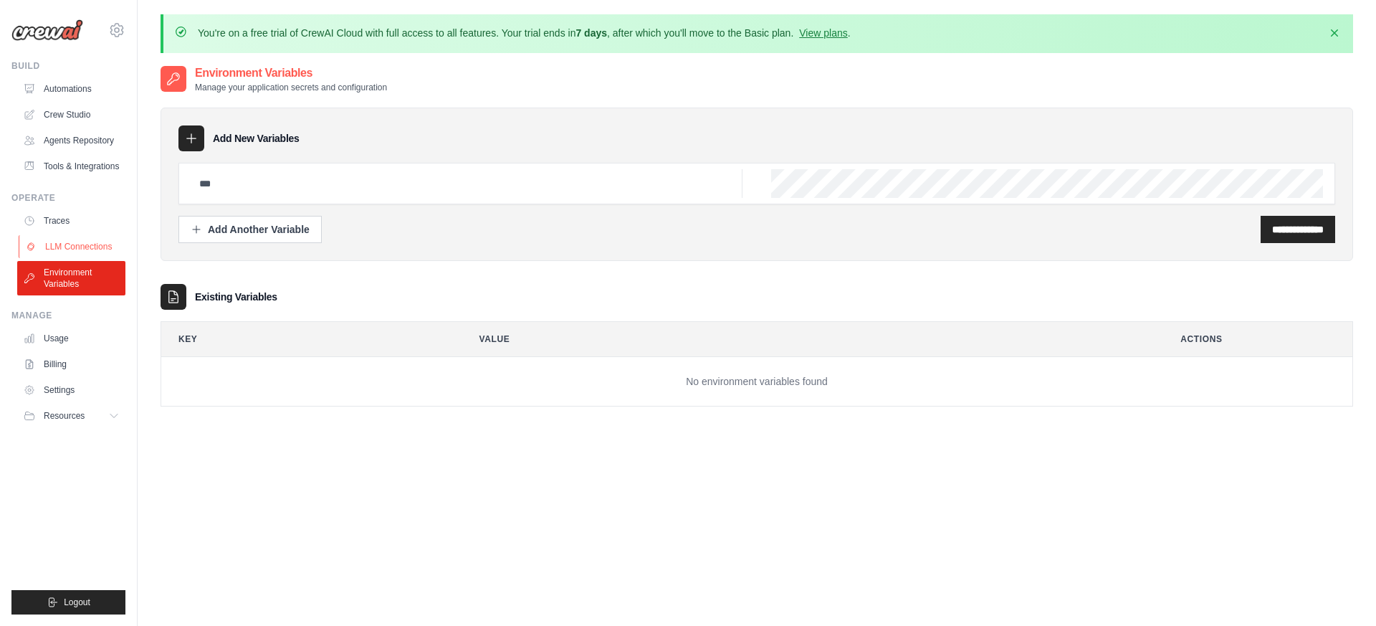
click at [83, 239] on link "LLM Connections" at bounding box center [73, 246] width 108 height 23
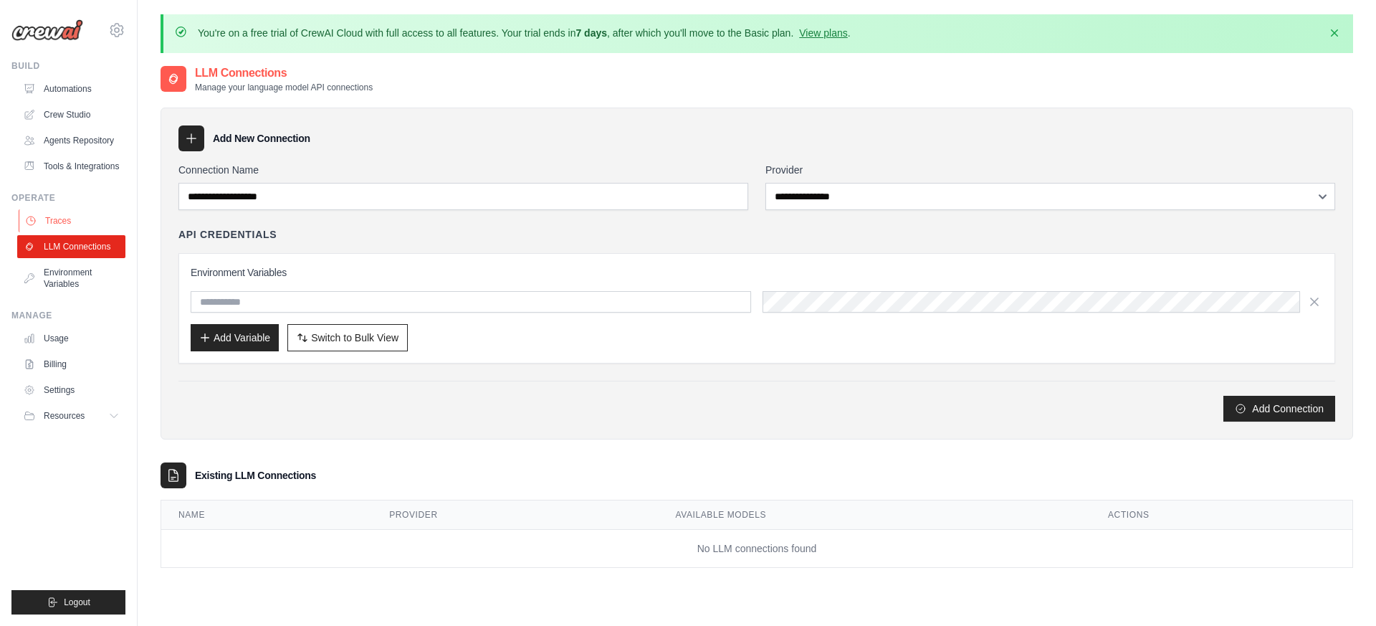
click at [75, 222] on link "Traces" at bounding box center [73, 220] width 108 height 23
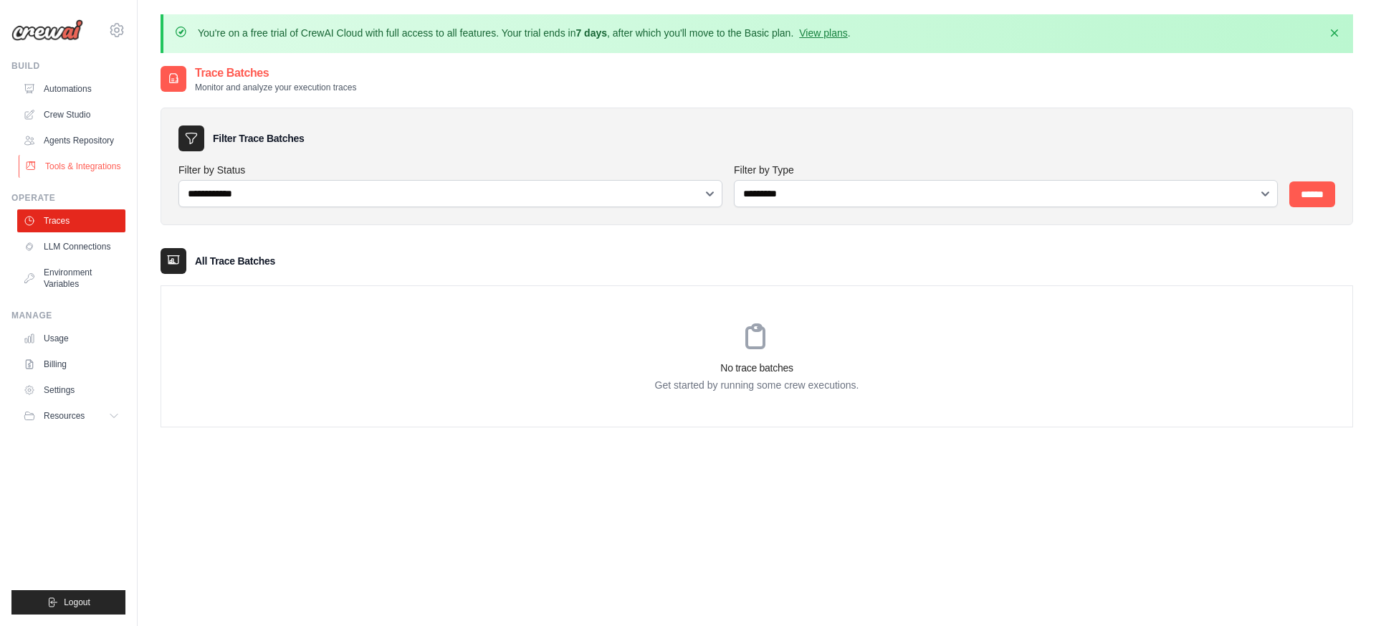
click at [80, 166] on link "Tools & Integrations" at bounding box center [73, 166] width 108 height 23
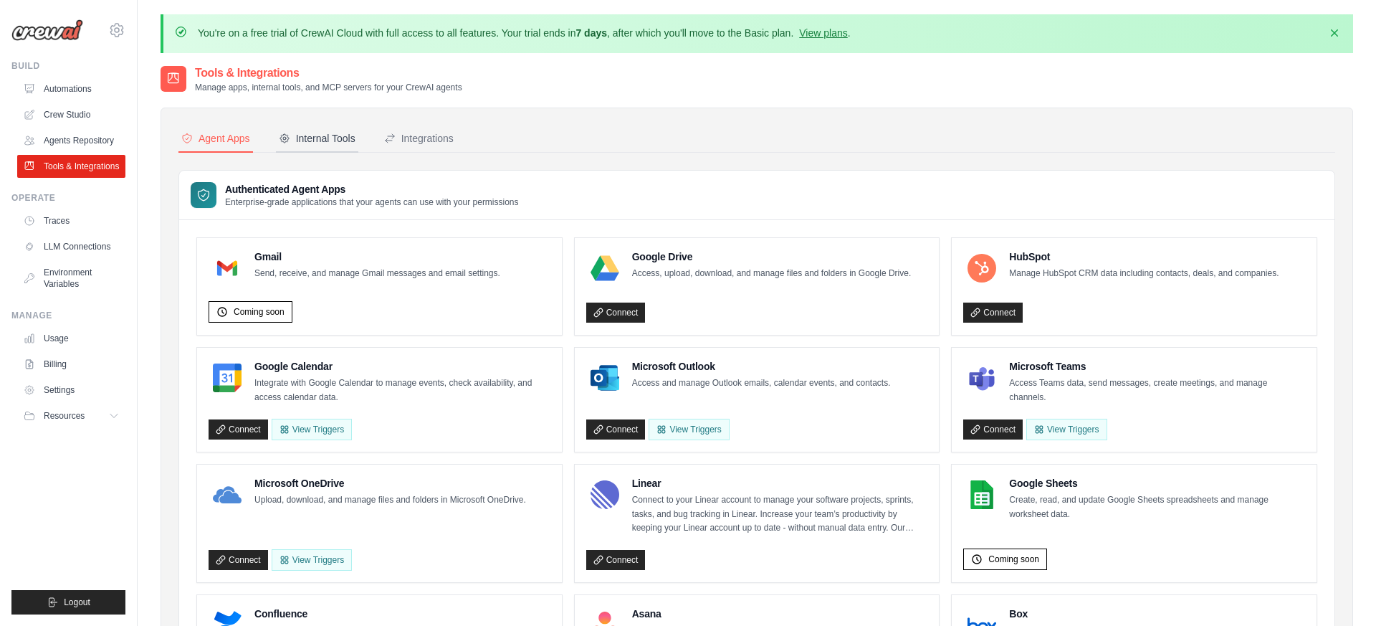
click at [315, 138] on div "Internal Tools" at bounding box center [317, 138] width 77 height 14
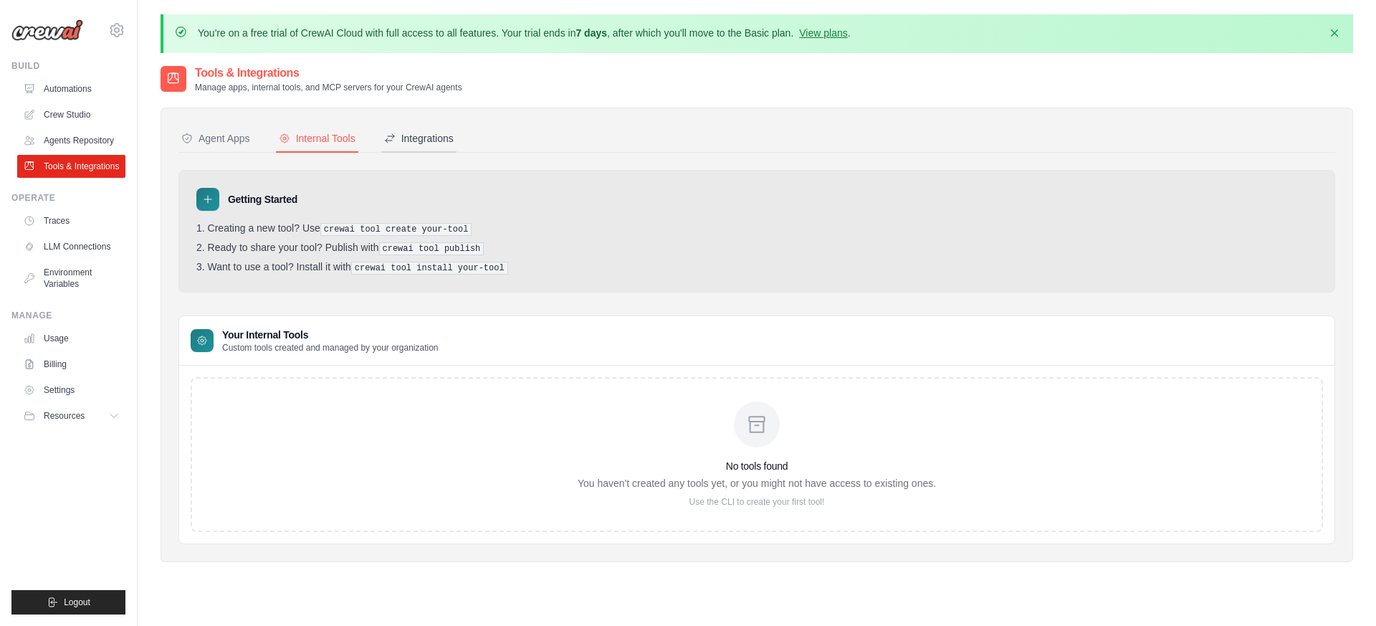
click at [419, 136] on div "Integrations" at bounding box center [419, 138] width 70 height 14
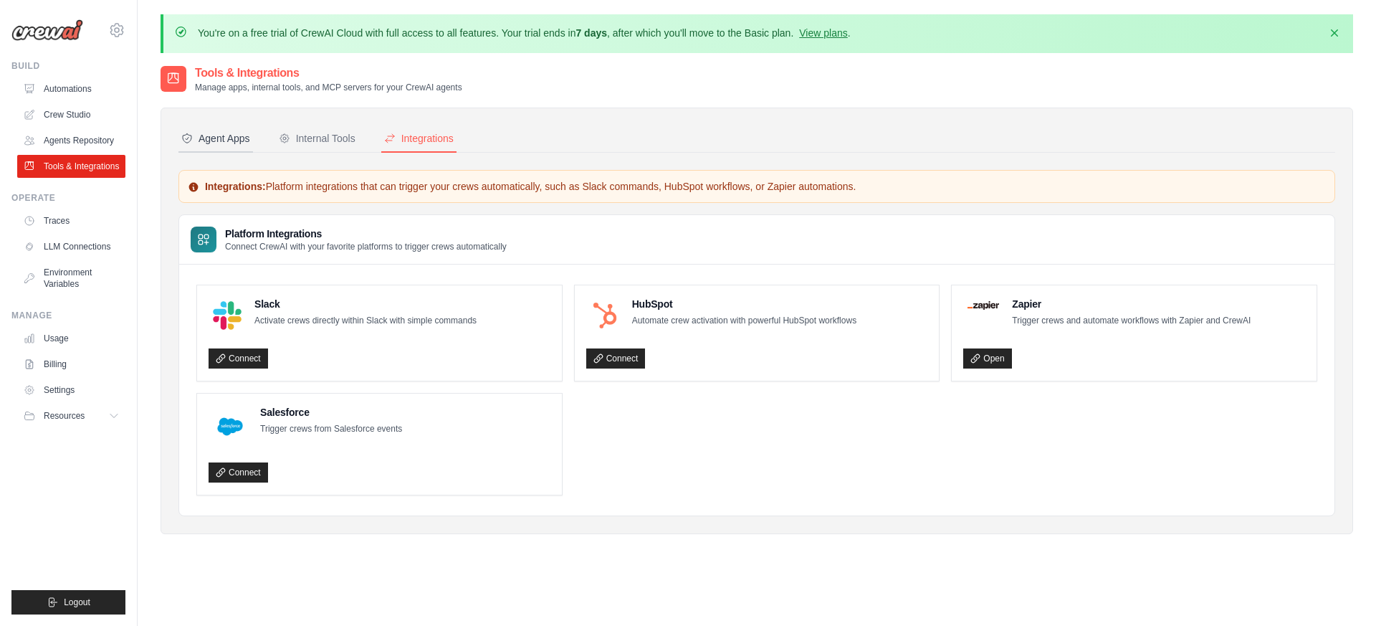
click at [247, 140] on div "Agent Apps" at bounding box center [215, 138] width 69 height 14
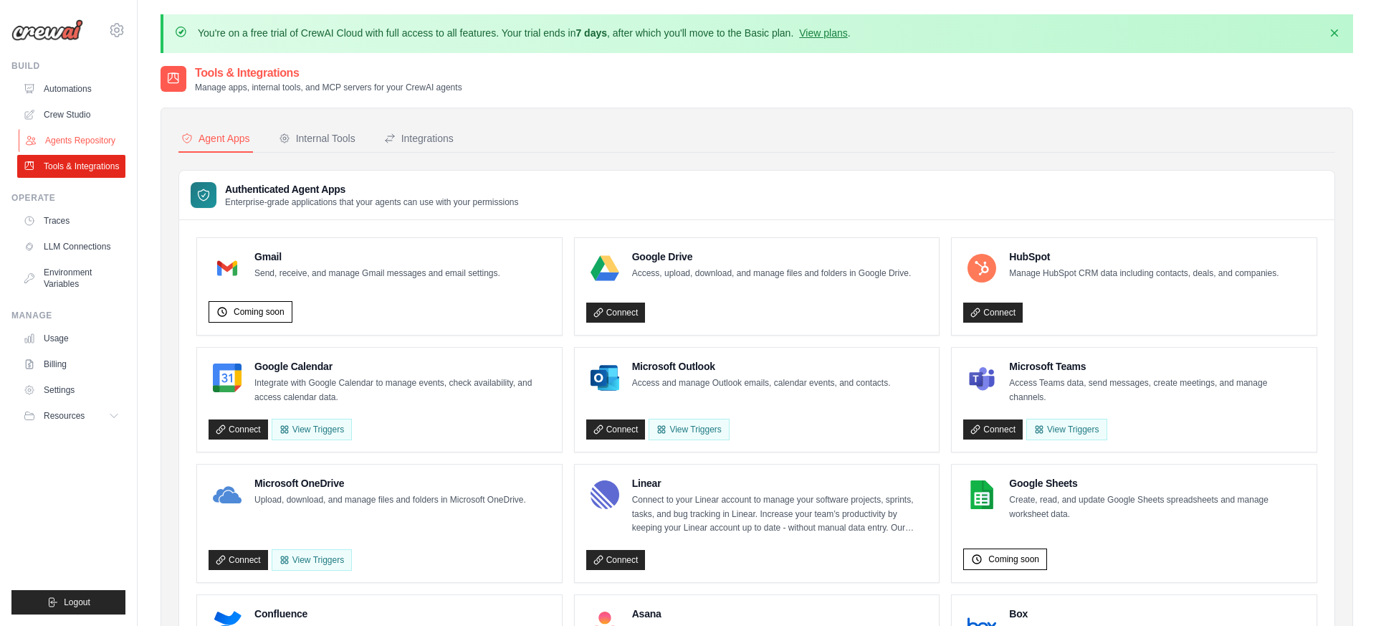
click at [86, 138] on link "Agents Repository" at bounding box center [73, 140] width 108 height 23
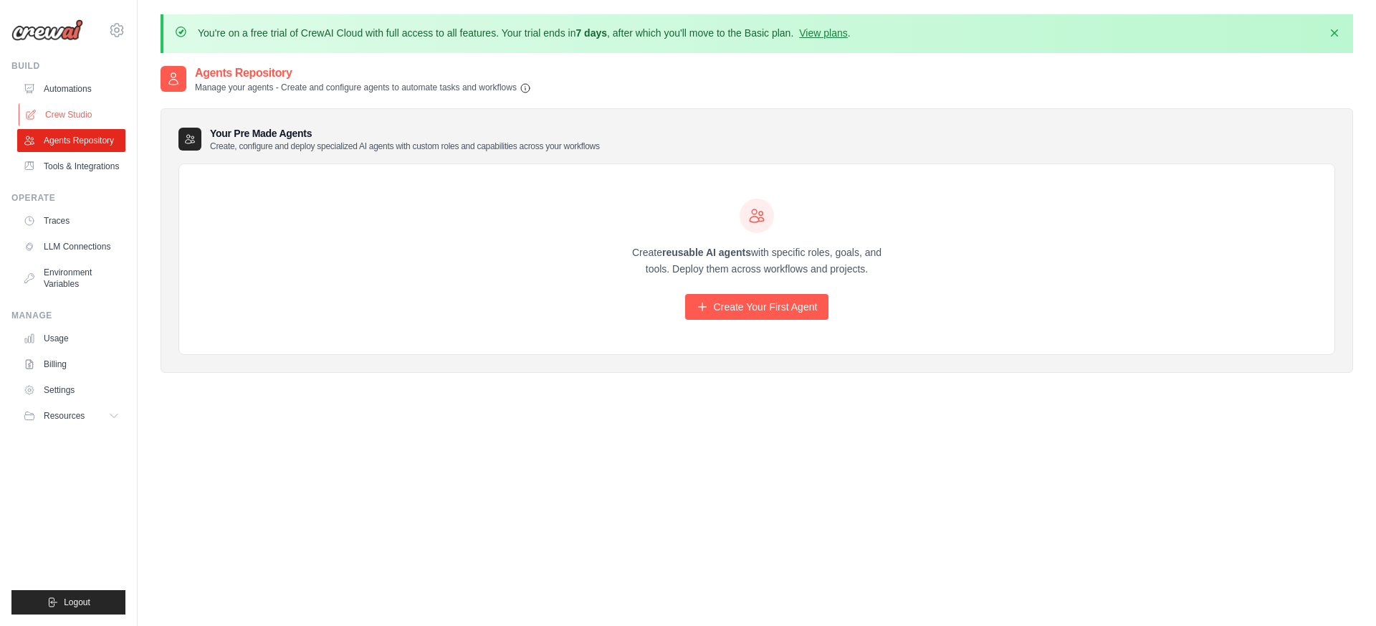
click at [80, 112] on link "Crew Studio" at bounding box center [73, 114] width 108 height 23
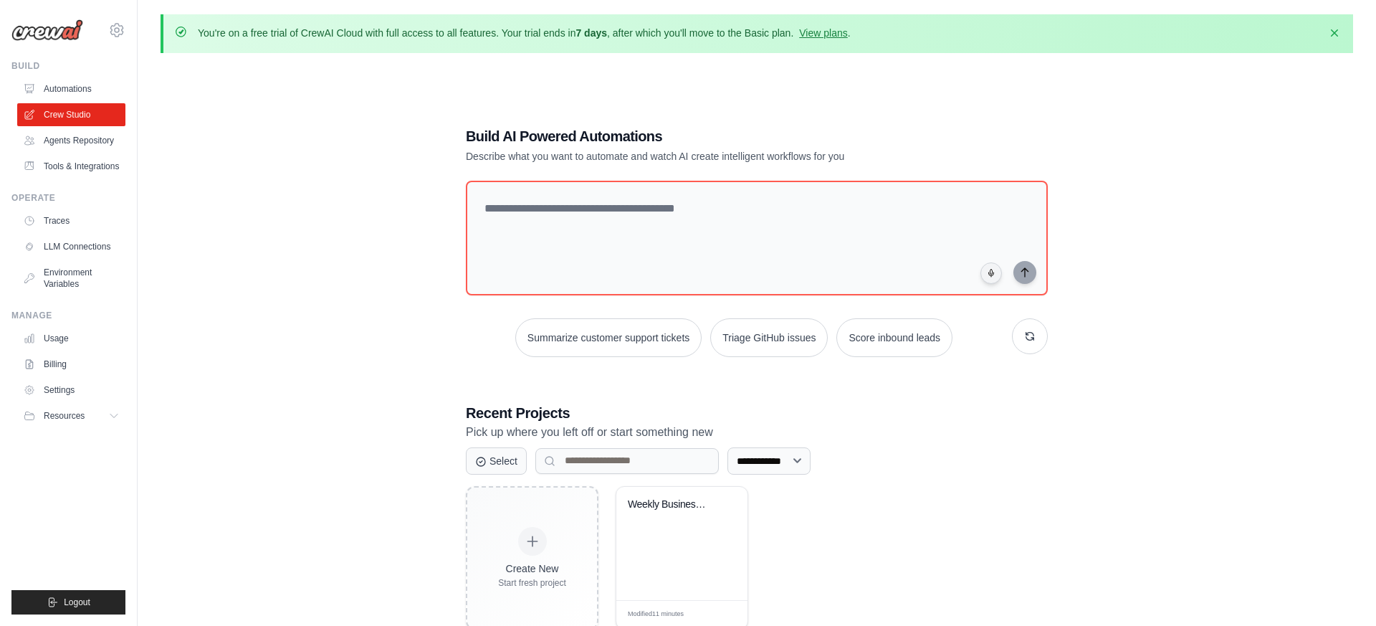
click at [986, 431] on p "Pick up where you left off or start something new" at bounding box center [757, 432] width 582 height 19
